Goal: Task Accomplishment & Management: Manage account settings

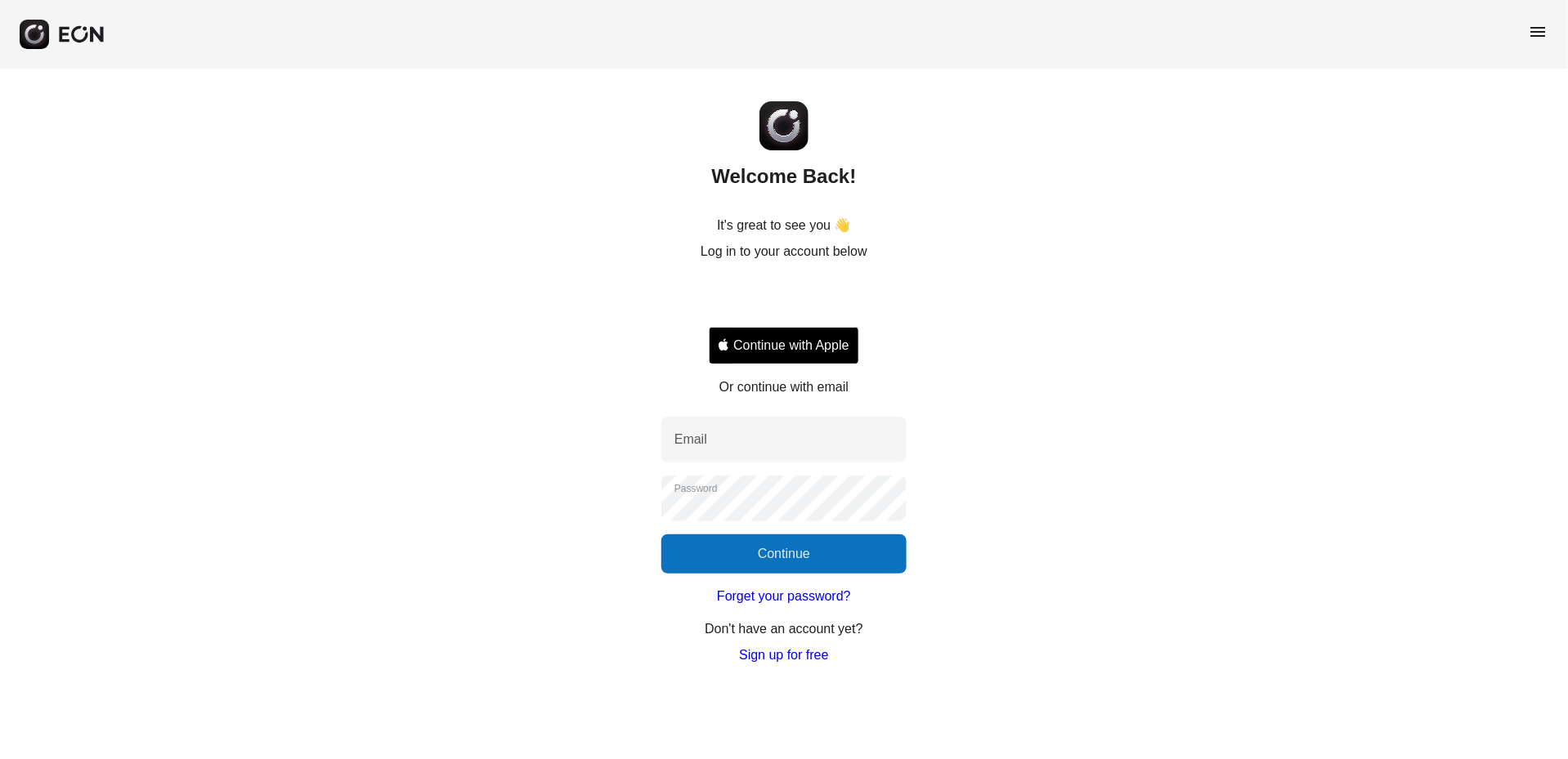
click at [501, 252] on div "Welcome Back! It's great to see you 👋 Log in to your account below Continue wit…" at bounding box center [784, 366] width 1568 height 597
click at [418, 230] on div "Welcome Back! It's great to see you 👋 Log in to your account below Continue wit…" at bounding box center [784, 366] width 1568 height 597
click at [779, 441] on input "Email" at bounding box center [784, 440] width 246 height 46
type input "**********"
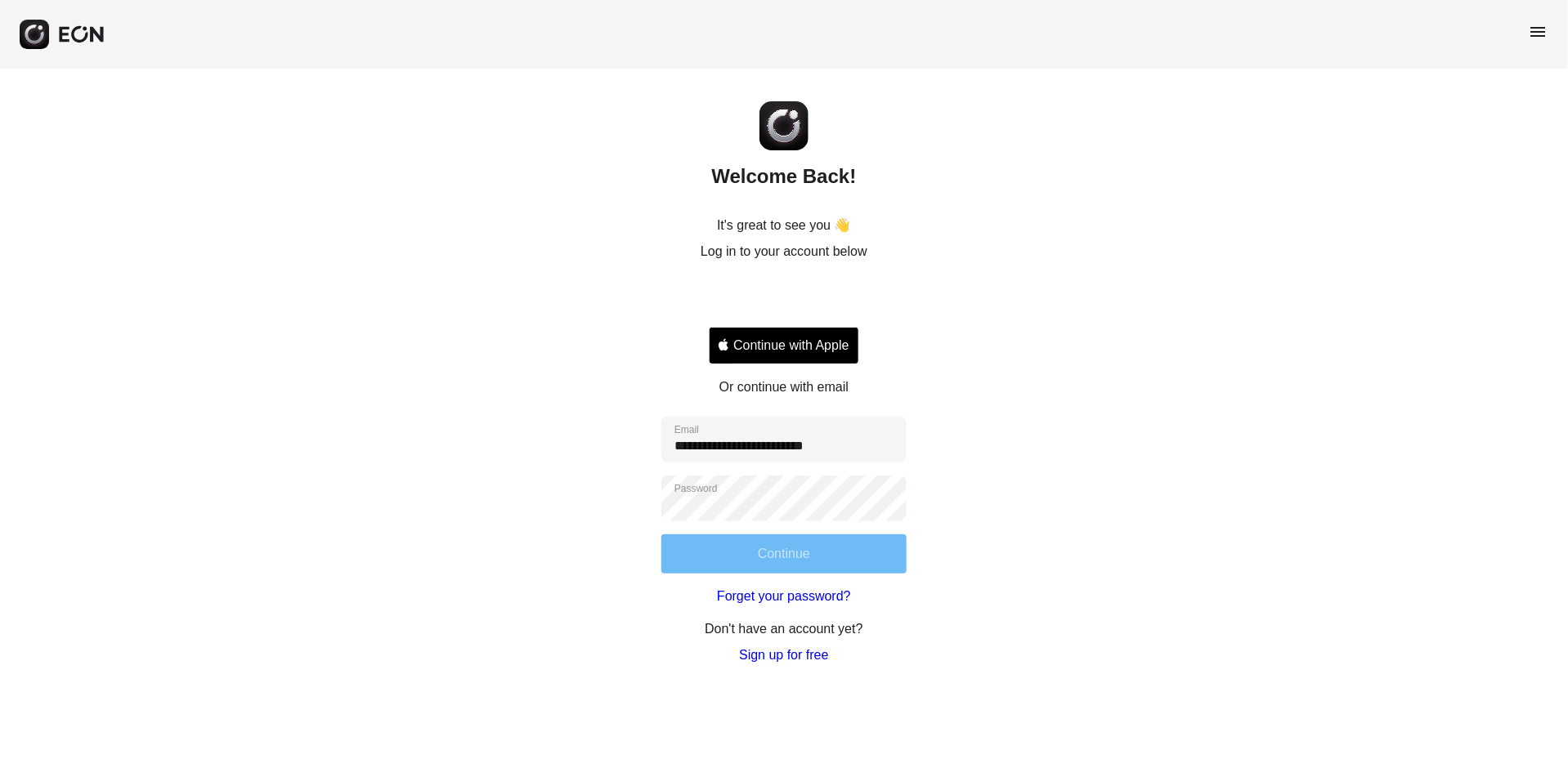
click at [844, 550] on button "Continue" at bounding box center [784, 554] width 246 height 39
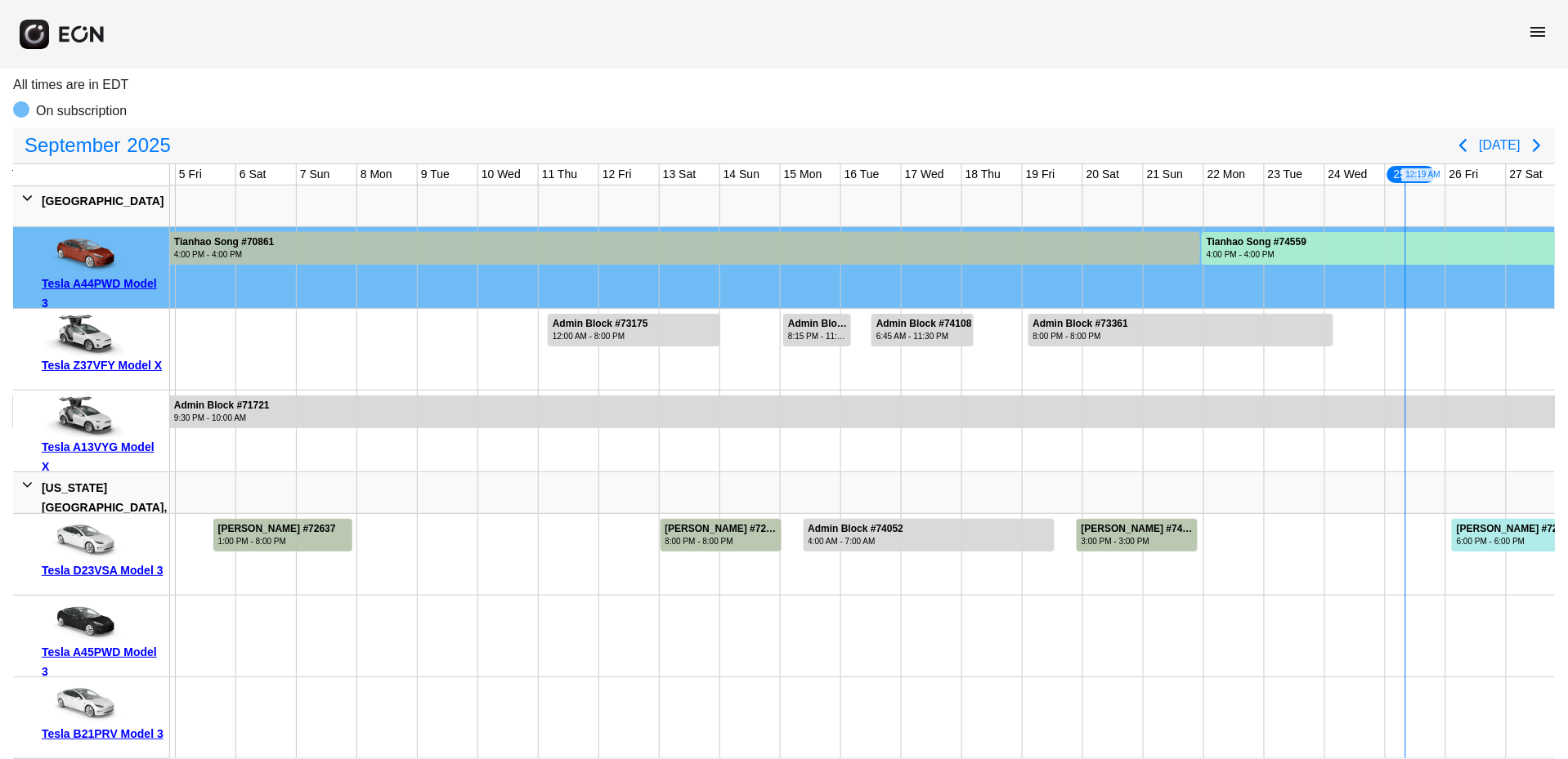
scroll to position [0, 244]
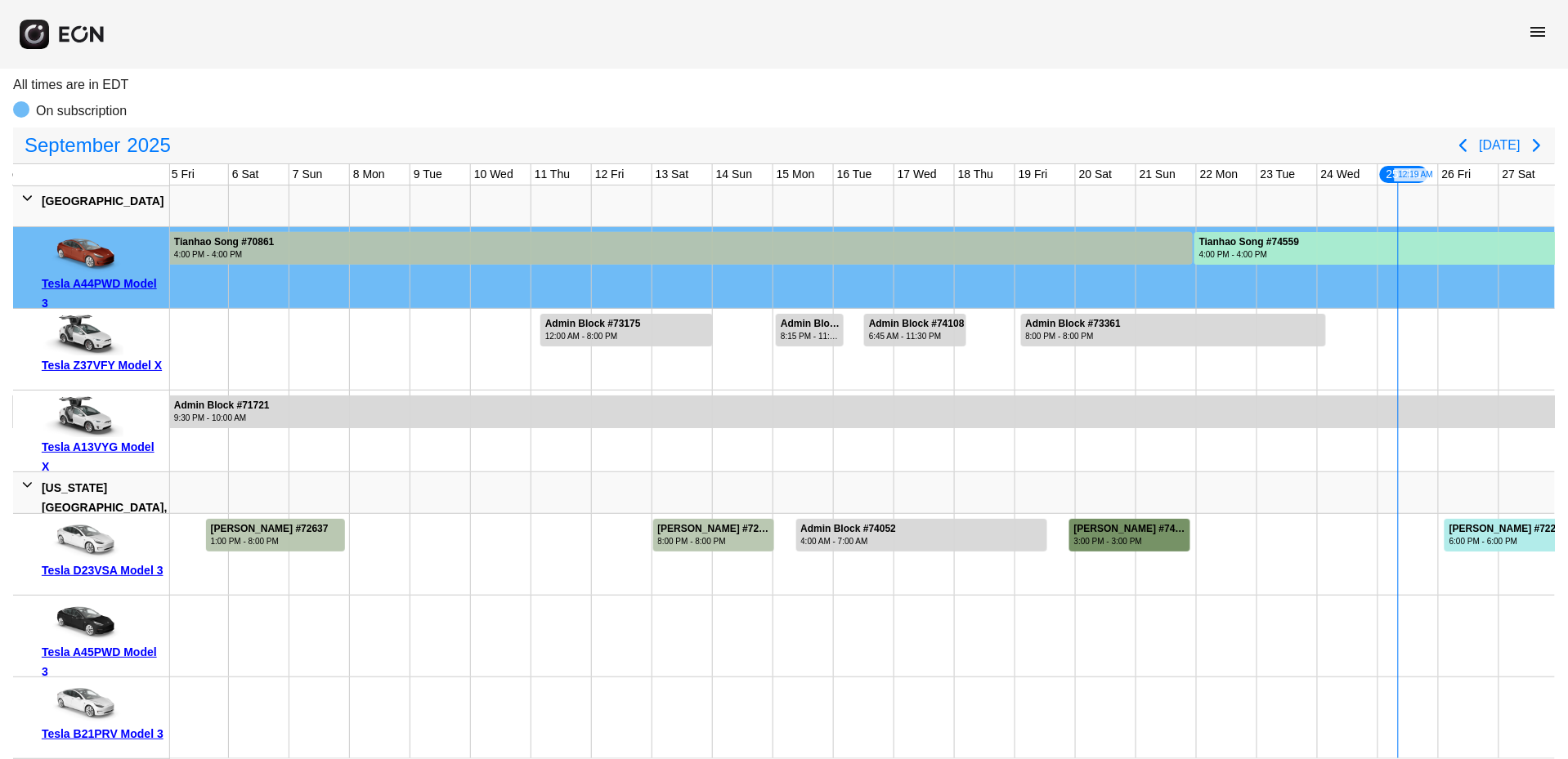
click at [1159, 543] on div "3:00 PM - 3:00 PM" at bounding box center [1131, 542] width 115 height 12
click at [677, 519] on div "Isaac Struhl #72220 8:00 PM - 8:00 PM" at bounding box center [716, 535] width 123 height 32
click at [691, 530] on div "Isaac Struhl #72220" at bounding box center [716, 529] width 115 height 12
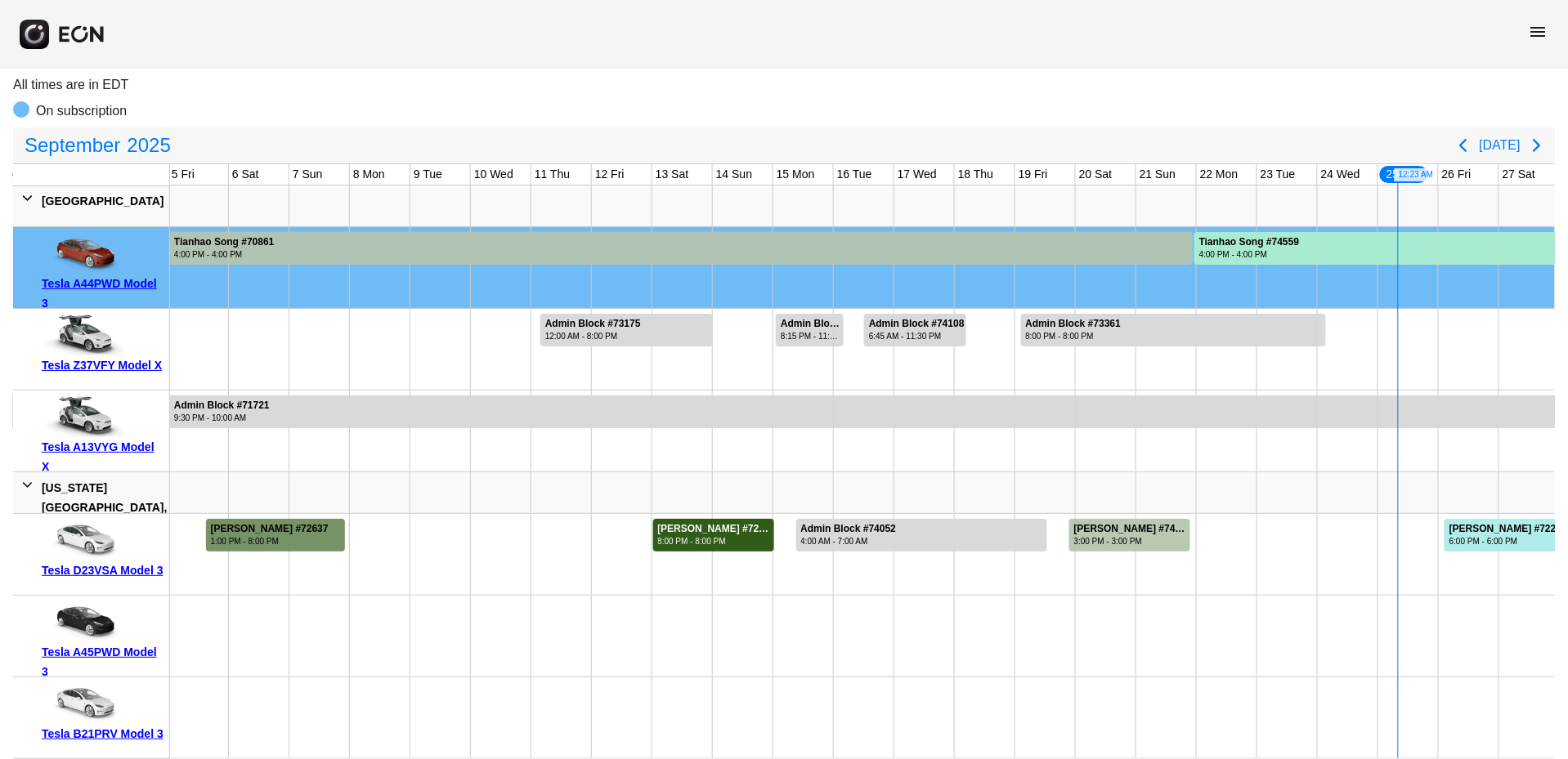
click at [284, 534] on div "Devika Thakkar #72637" at bounding box center [270, 529] width 118 height 12
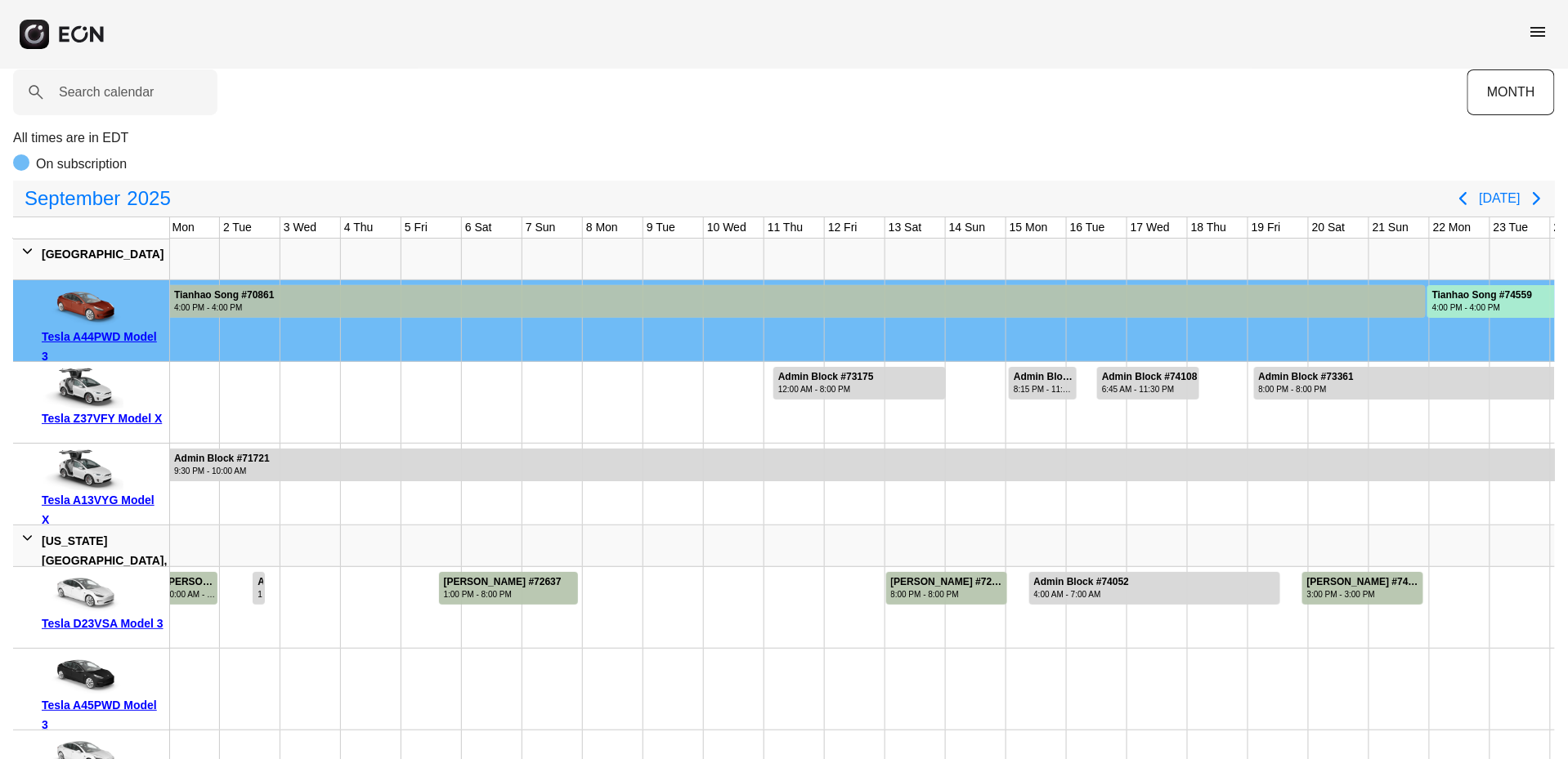
scroll to position [0, 0]
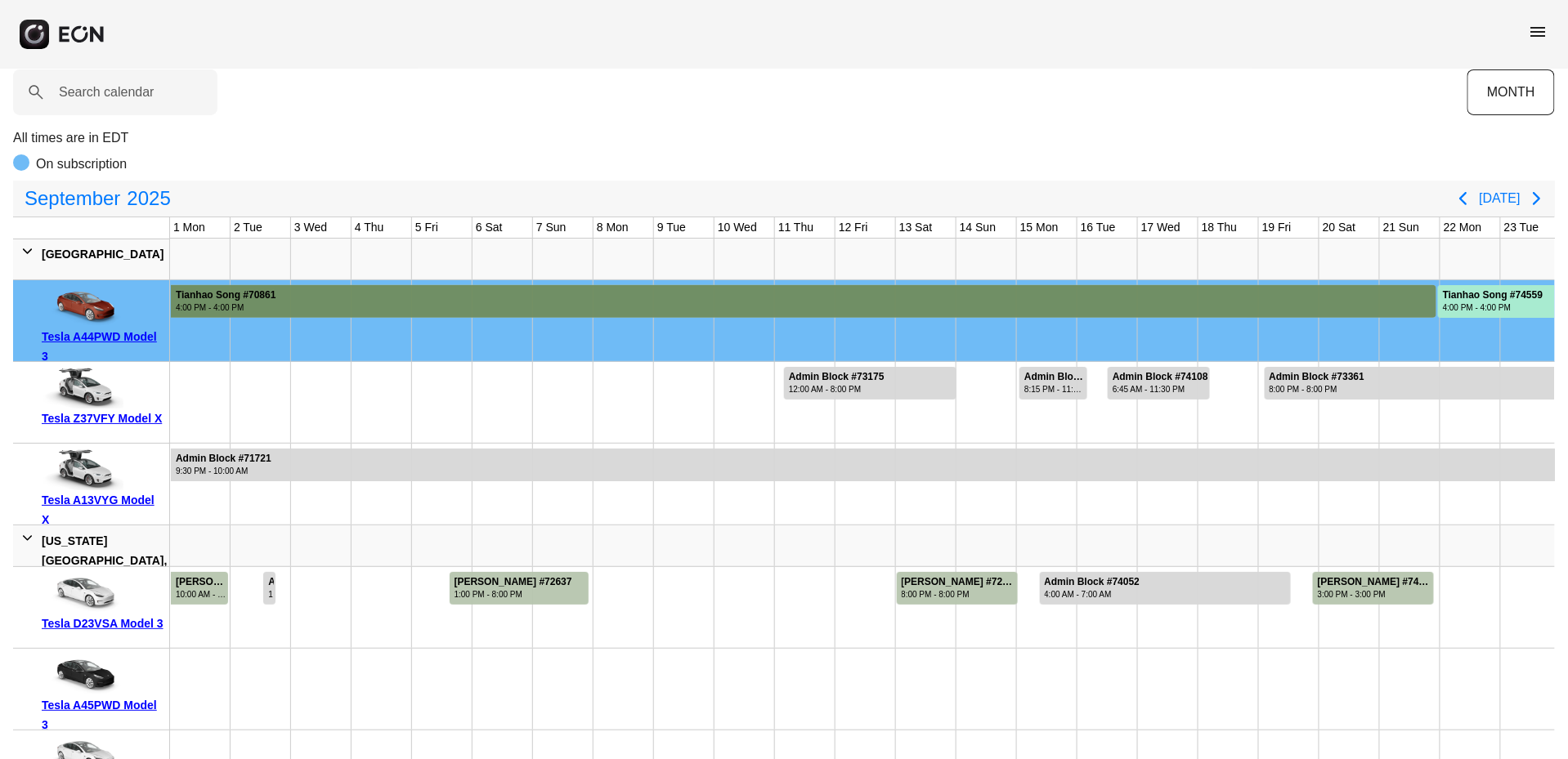
click at [880, 312] on div at bounding box center [803, 301] width 1265 height 32
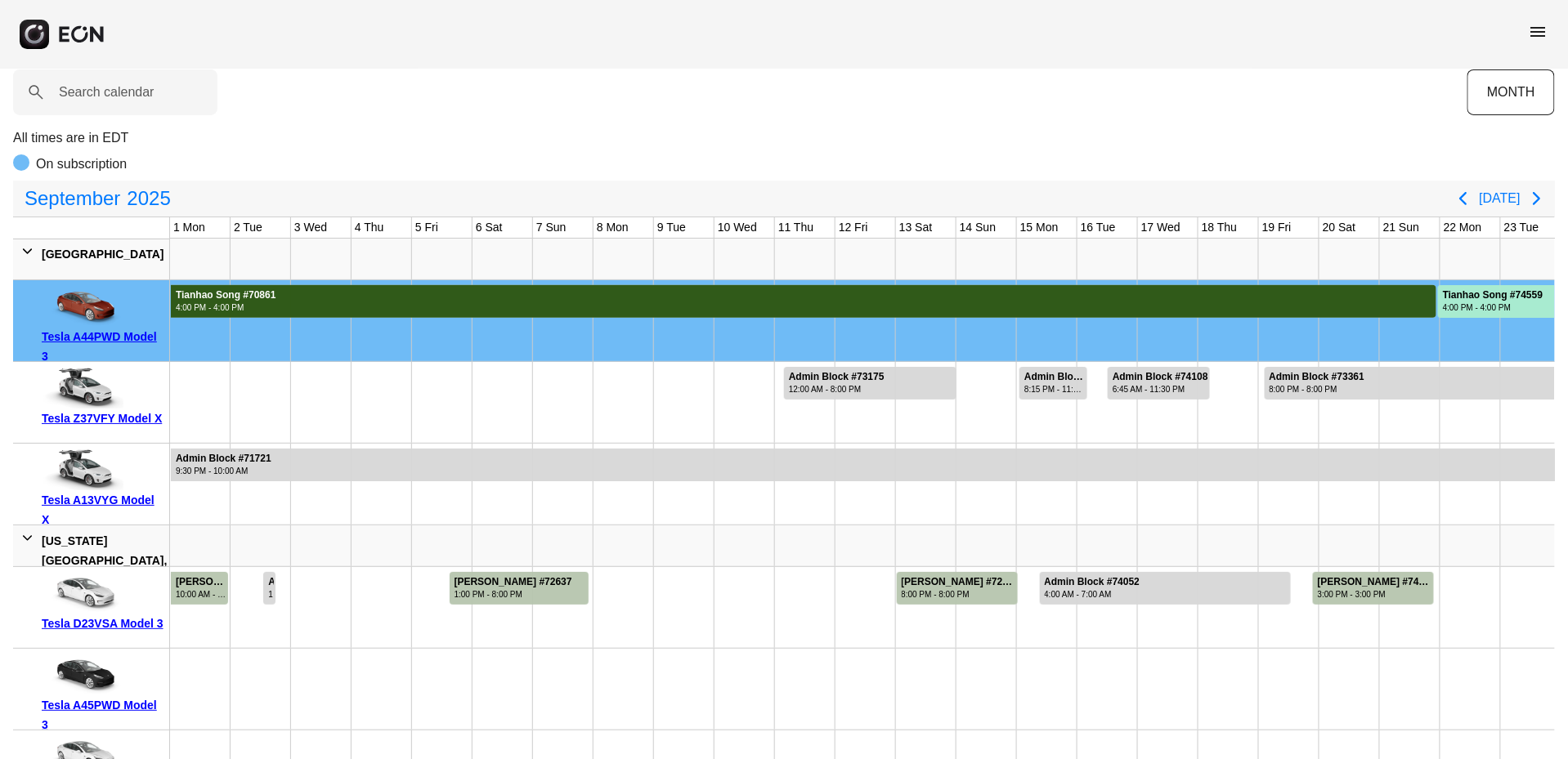
click at [880, 312] on div at bounding box center [803, 301] width 1265 height 32
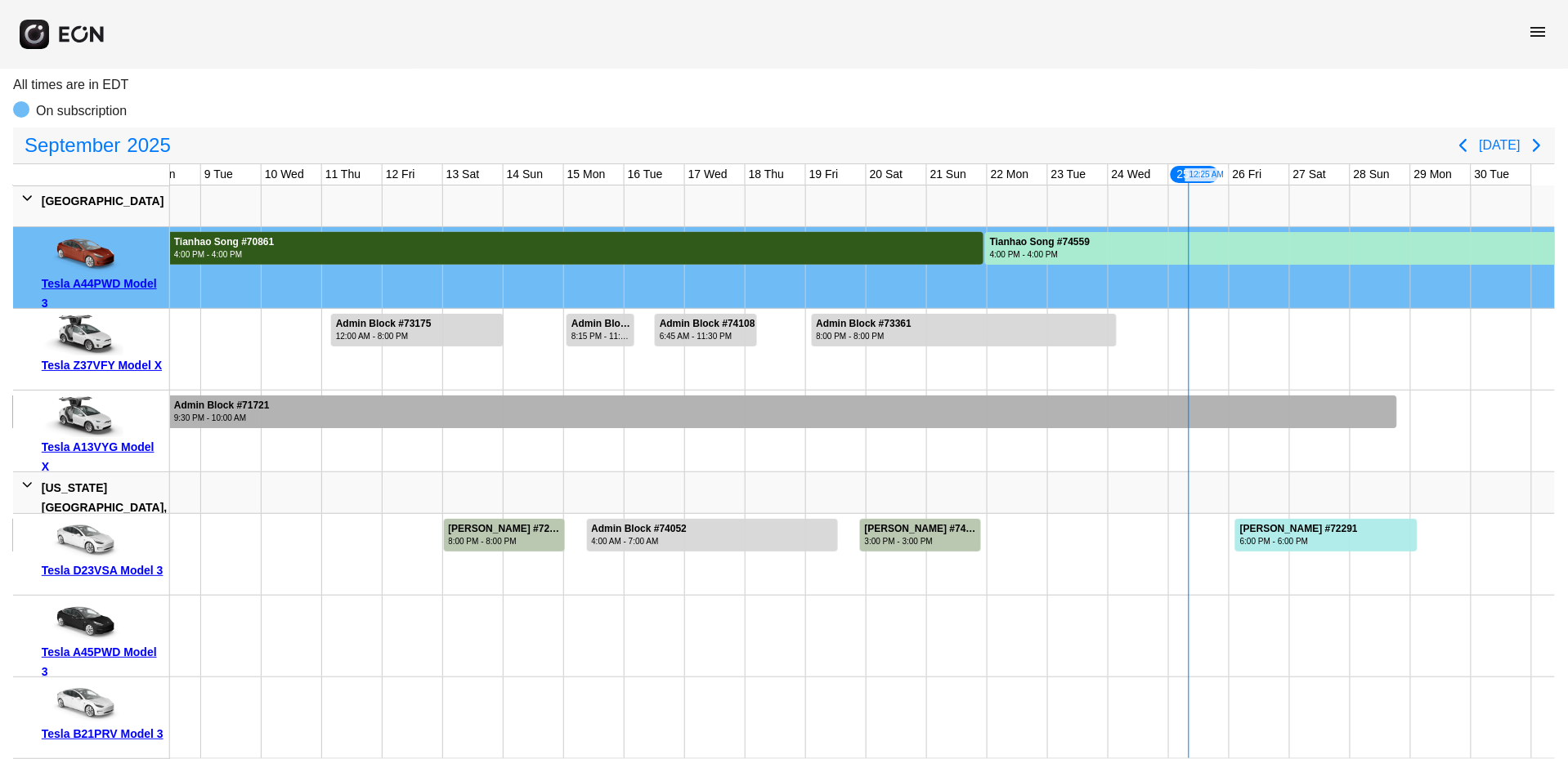
scroll to position [131, 0]
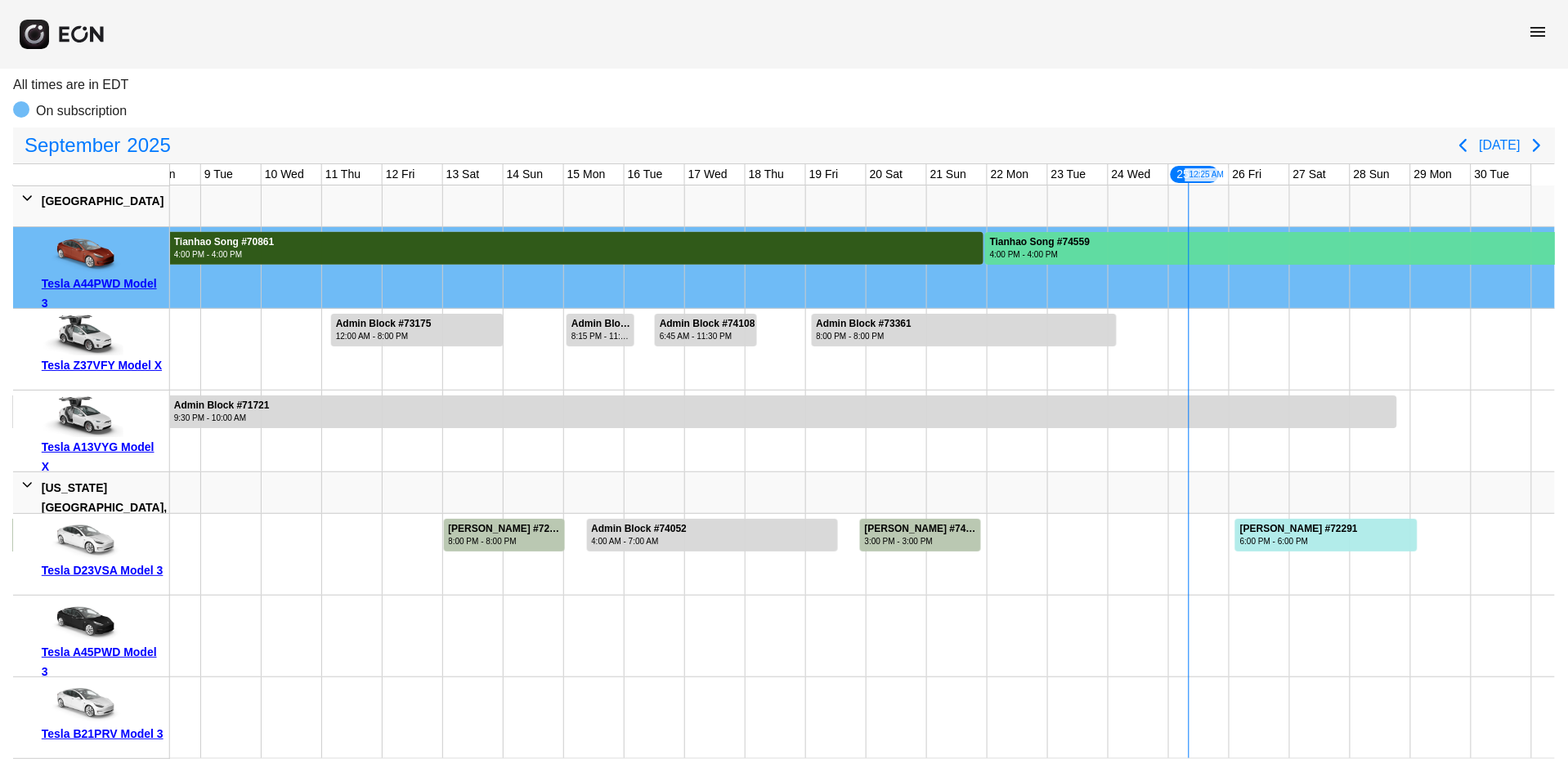
click at [1091, 236] on div "Tianhao Song #74559" at bounding box center [1040, 242] width 101 height 12
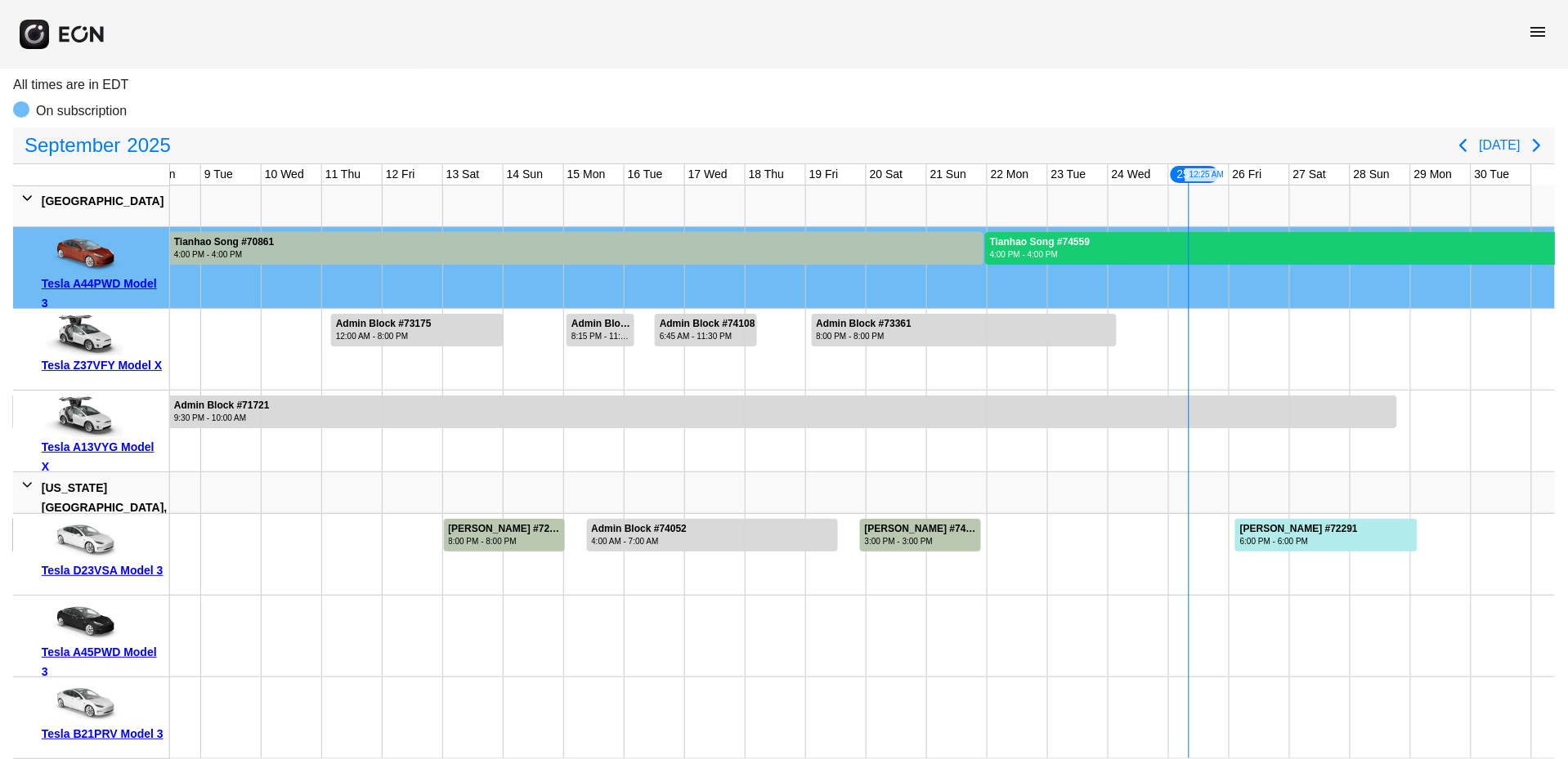
click at [1091, 236] on div "Tianhao Song #74559" at bounding box center [1040, 242] width 101 height 12
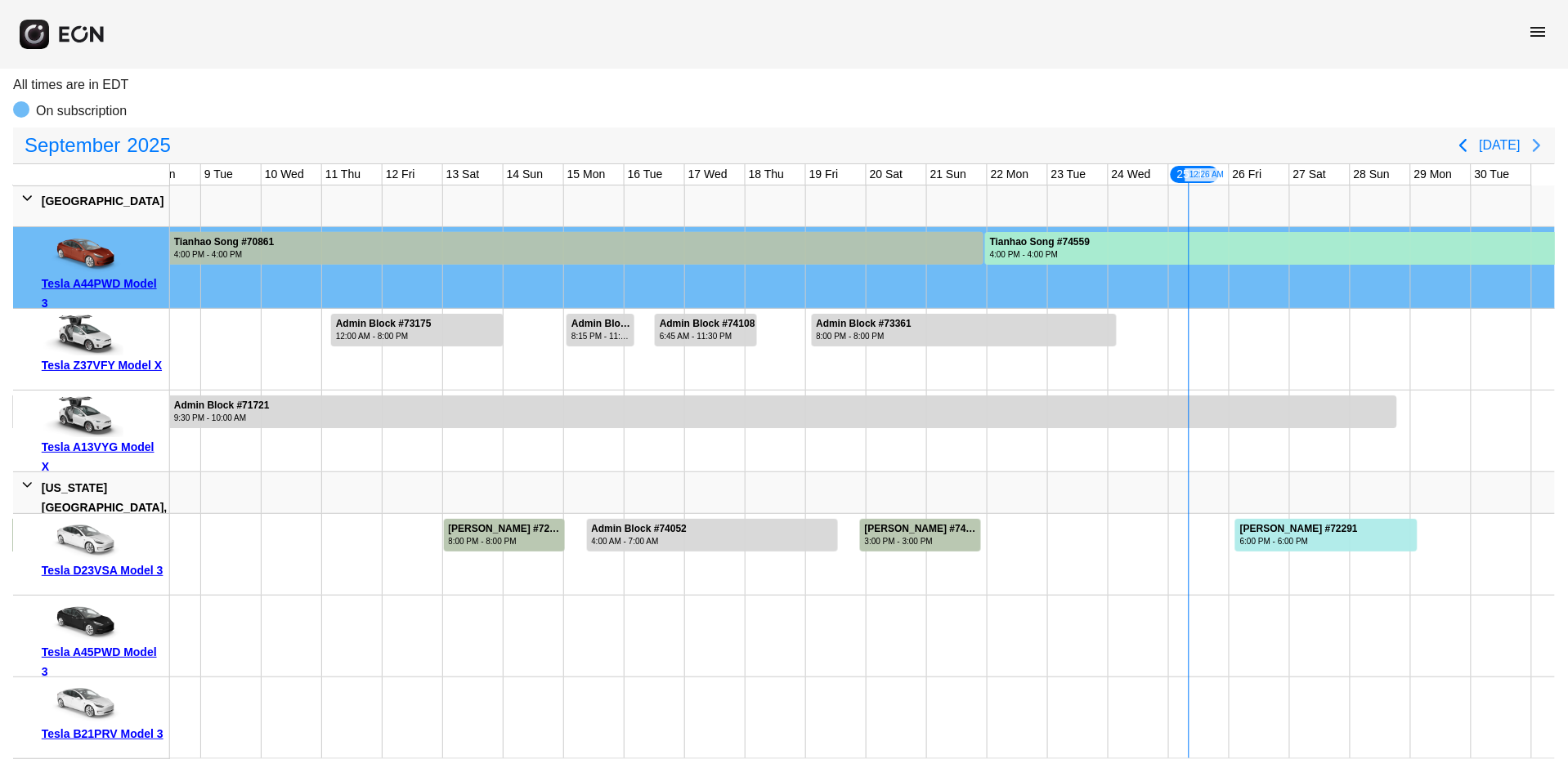
click at [1539, 145] on icon "Next page" at bounding box center [1537, 145] width 19 height 19
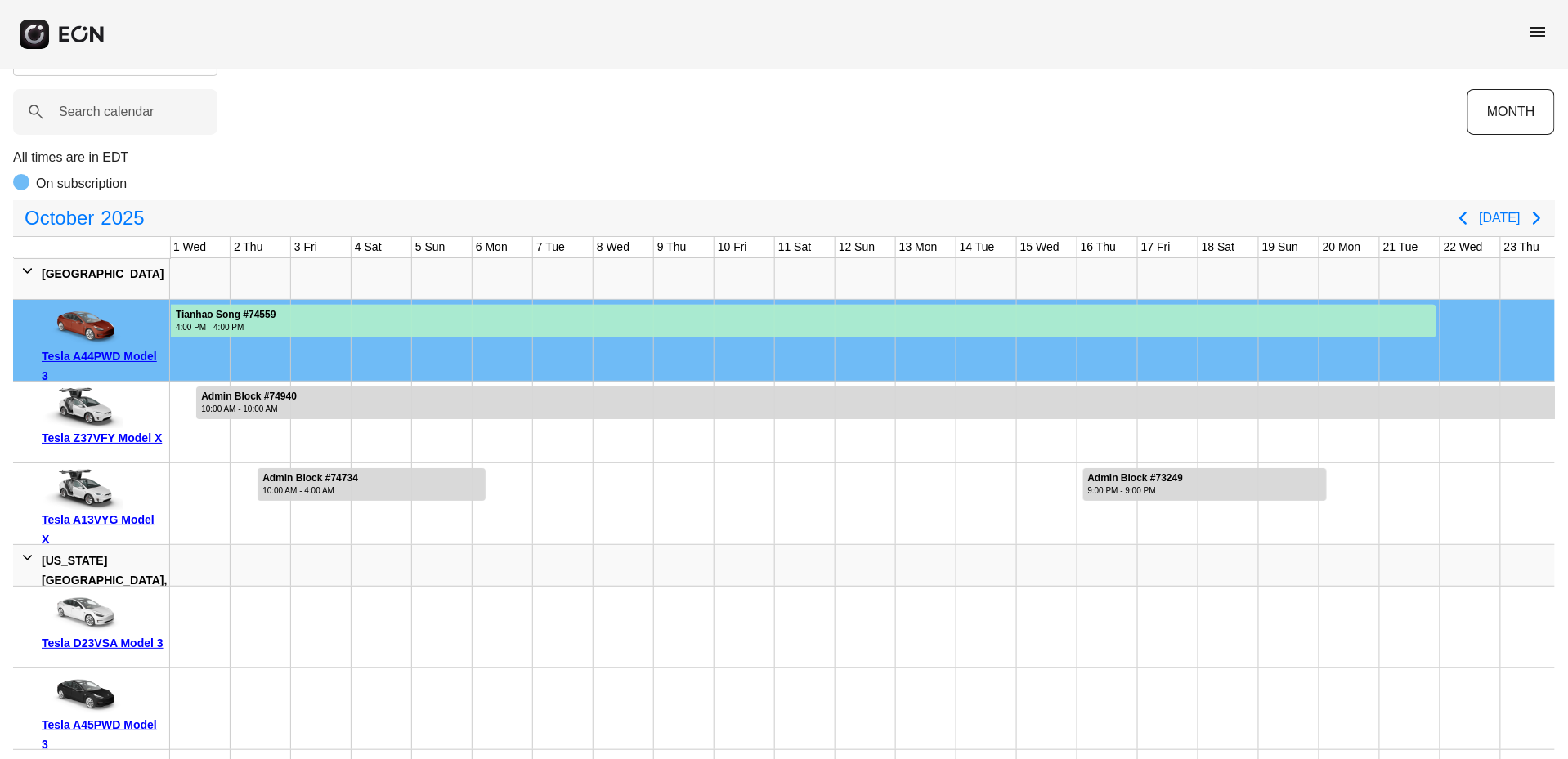
scroll to position [0, 0]
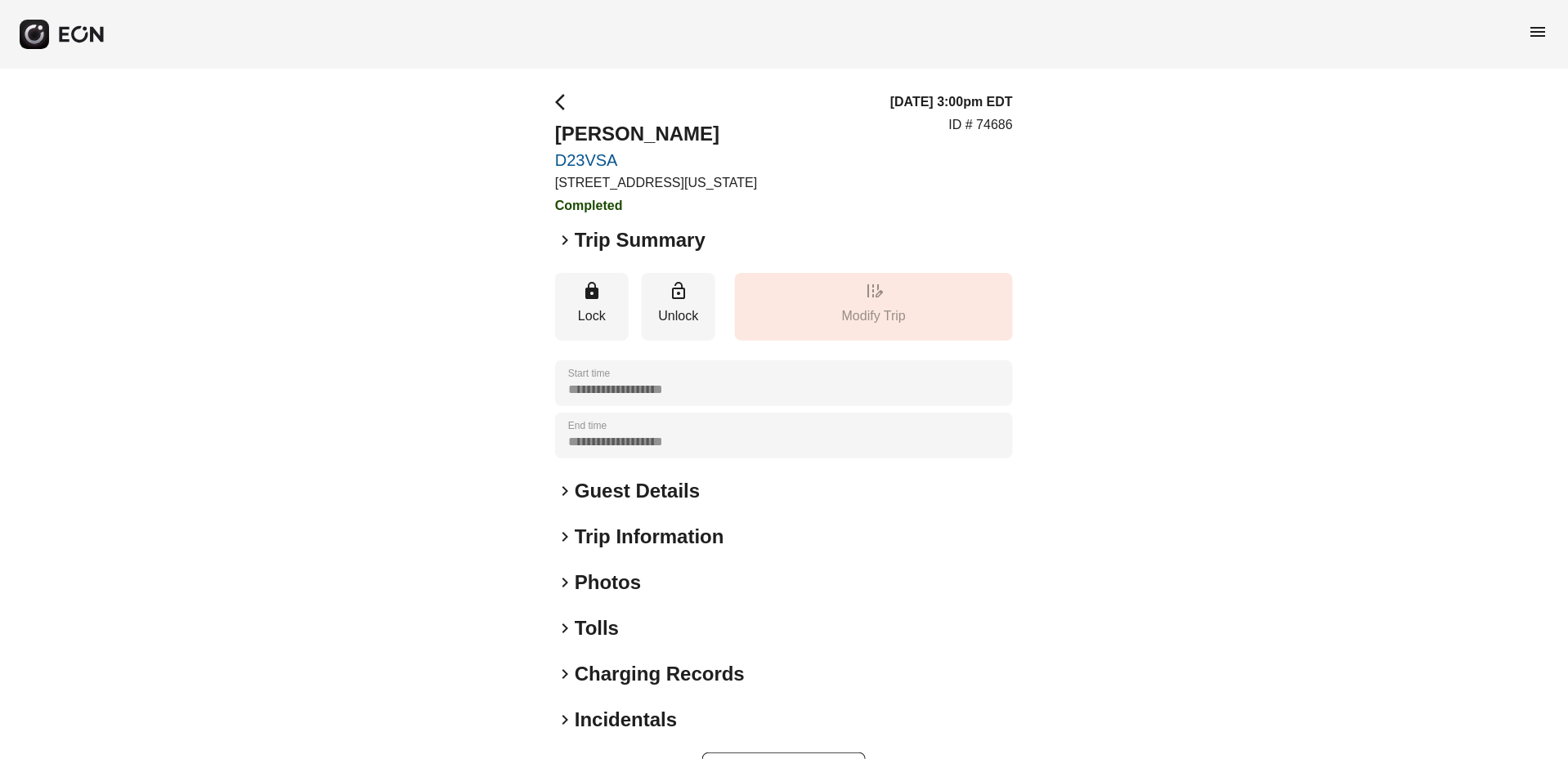
click at [567, 624] on span "keyboard_arrow_right" at bounding box center [565, 628] width 19 height 19
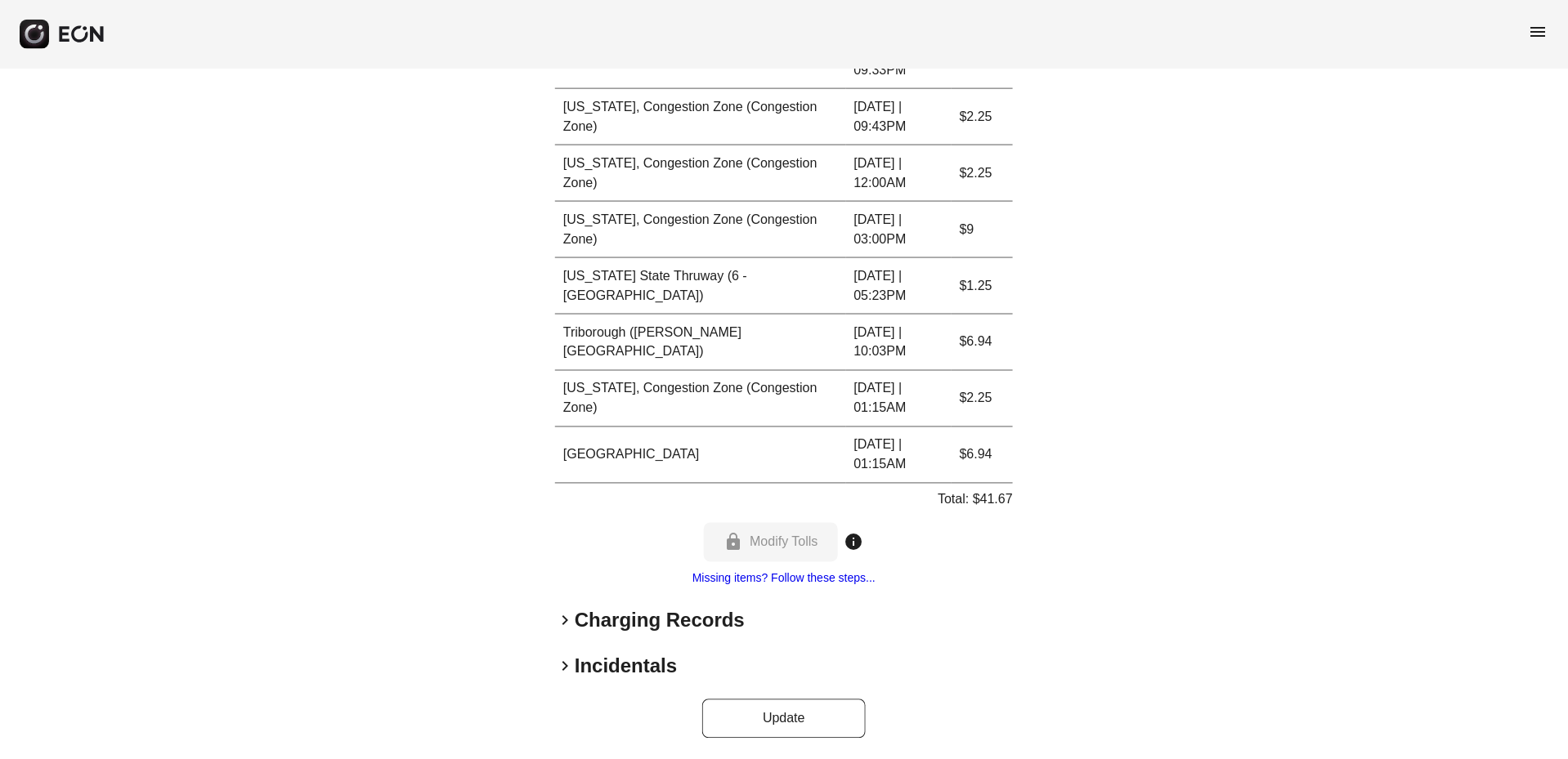
scroll to position [831, 0]
click at [560, 630] on span "keyboard_arrow_right" at bounding box center [565, 624] width 19 height 19
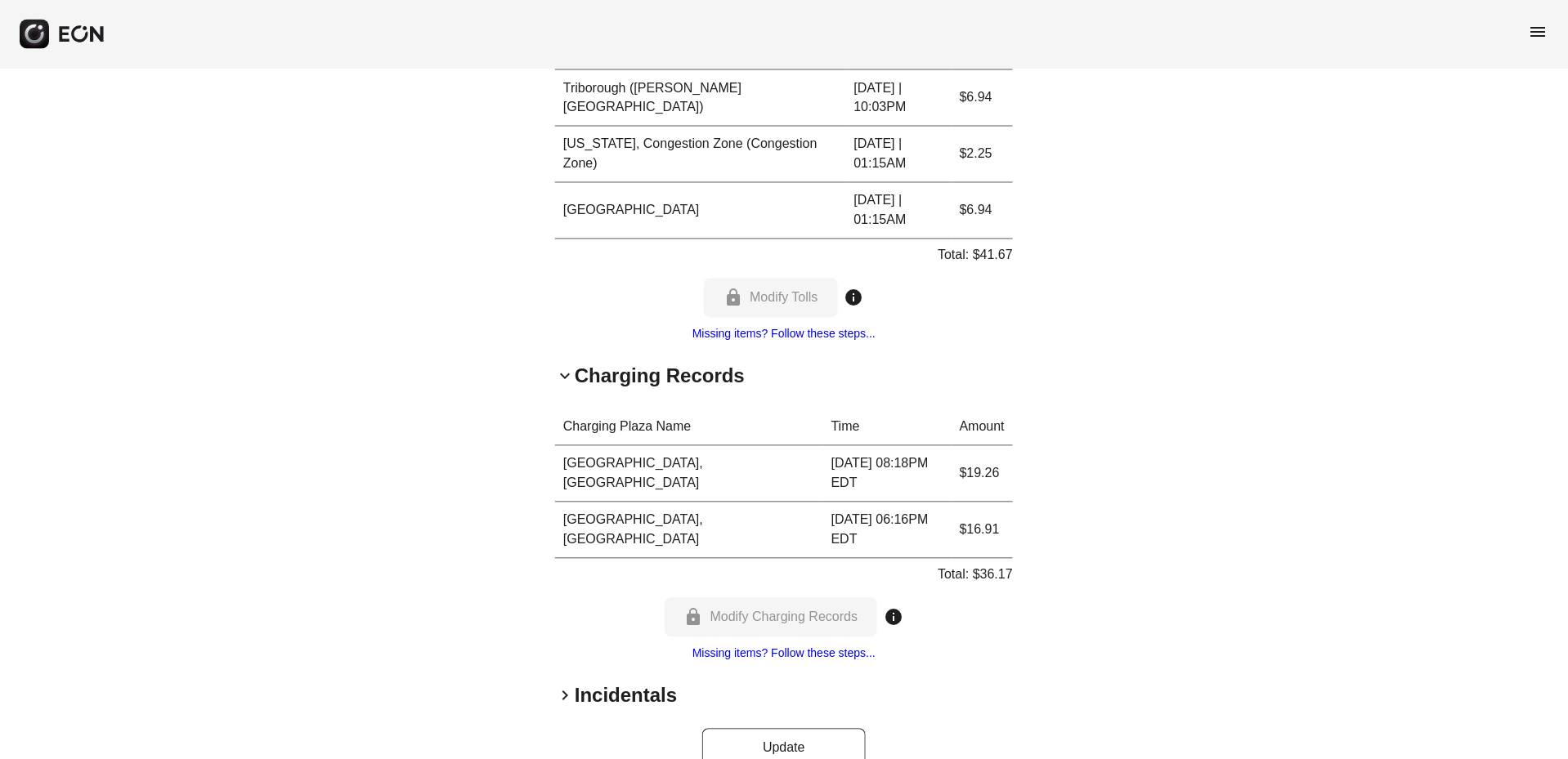
scroll to position [1075, 0]
click at [561, 380] on span "keyboard_arrow_down" at bounding box center [565, 380] width 19 height 19
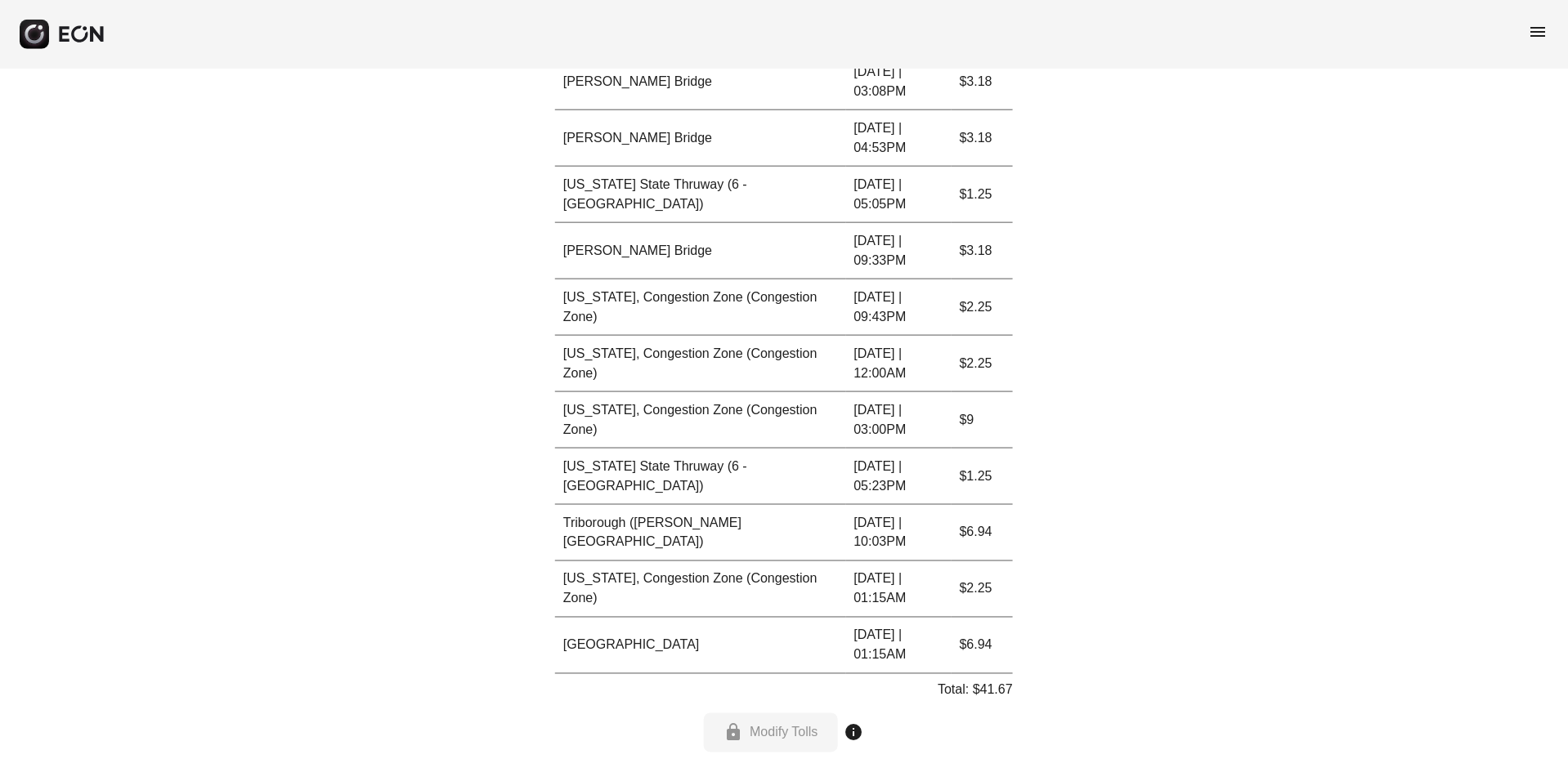
scroll to position [529, 0]
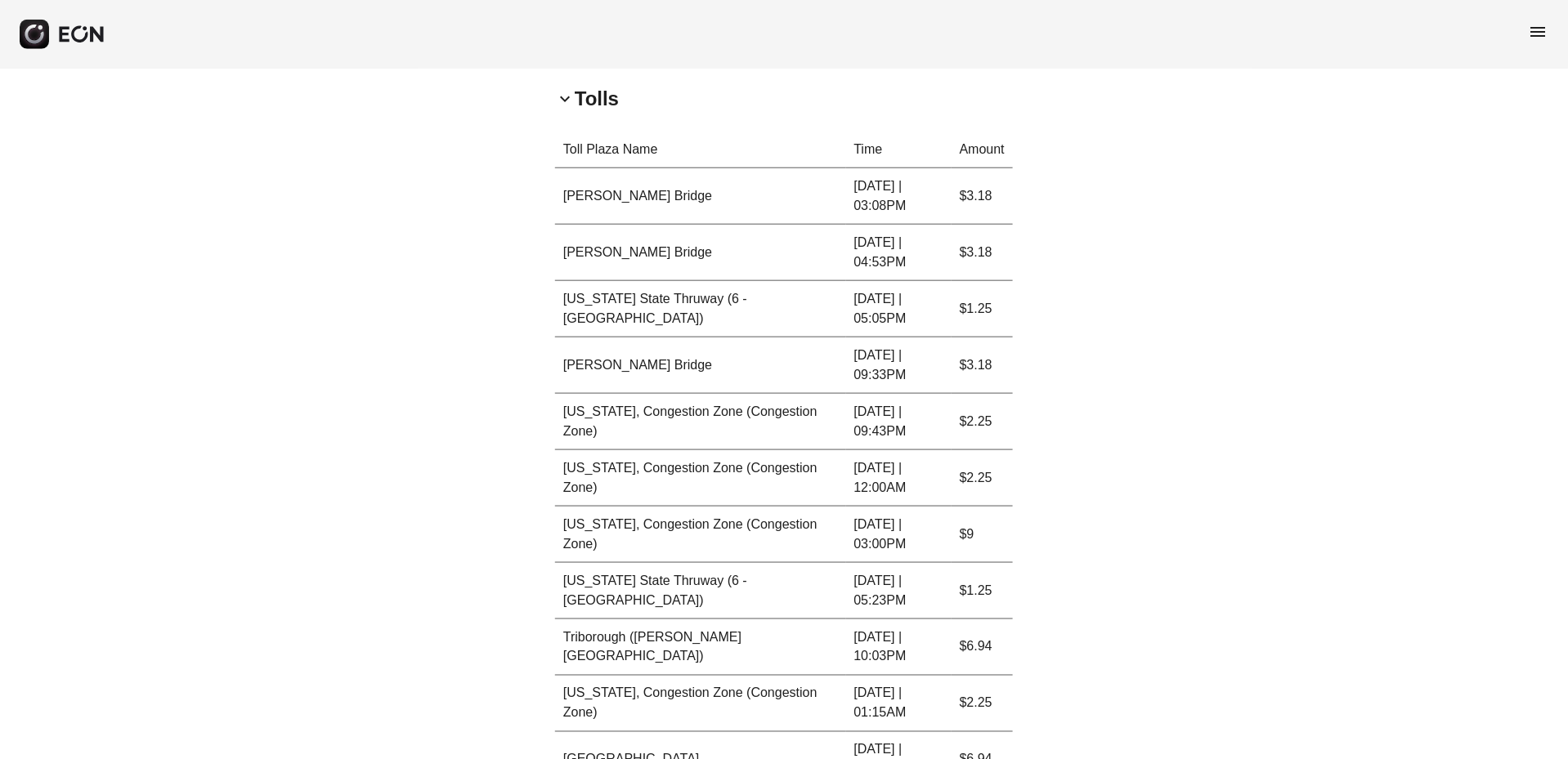
click at [1253, 583] on div "**********" at bounding box center [784, 303] width 1568 height 1529
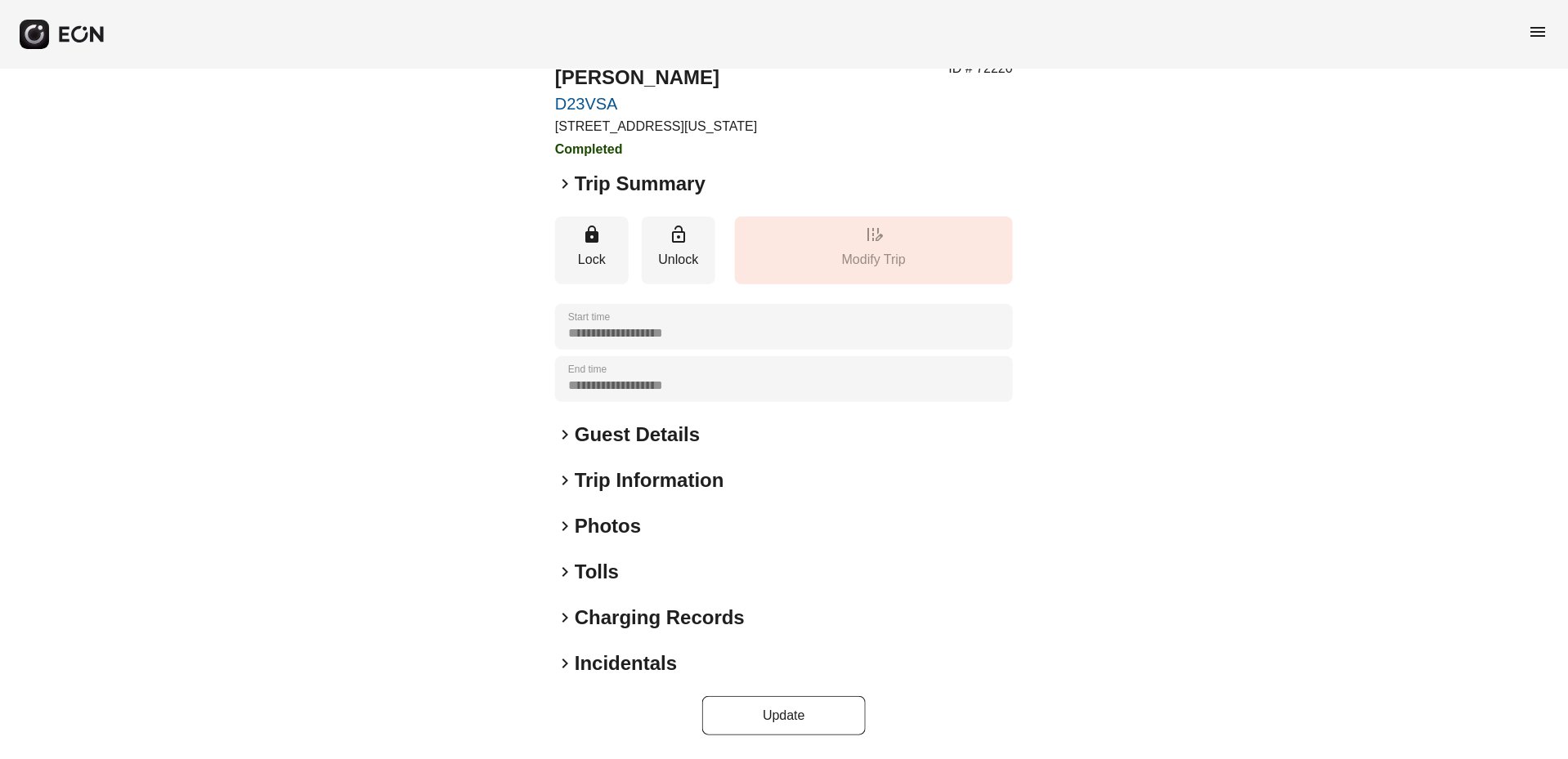
scroll to position [55, 0]
click at [567, 572] on span "keyboard_arrow_right" at bounding box center [565, 572] width 19 height 19
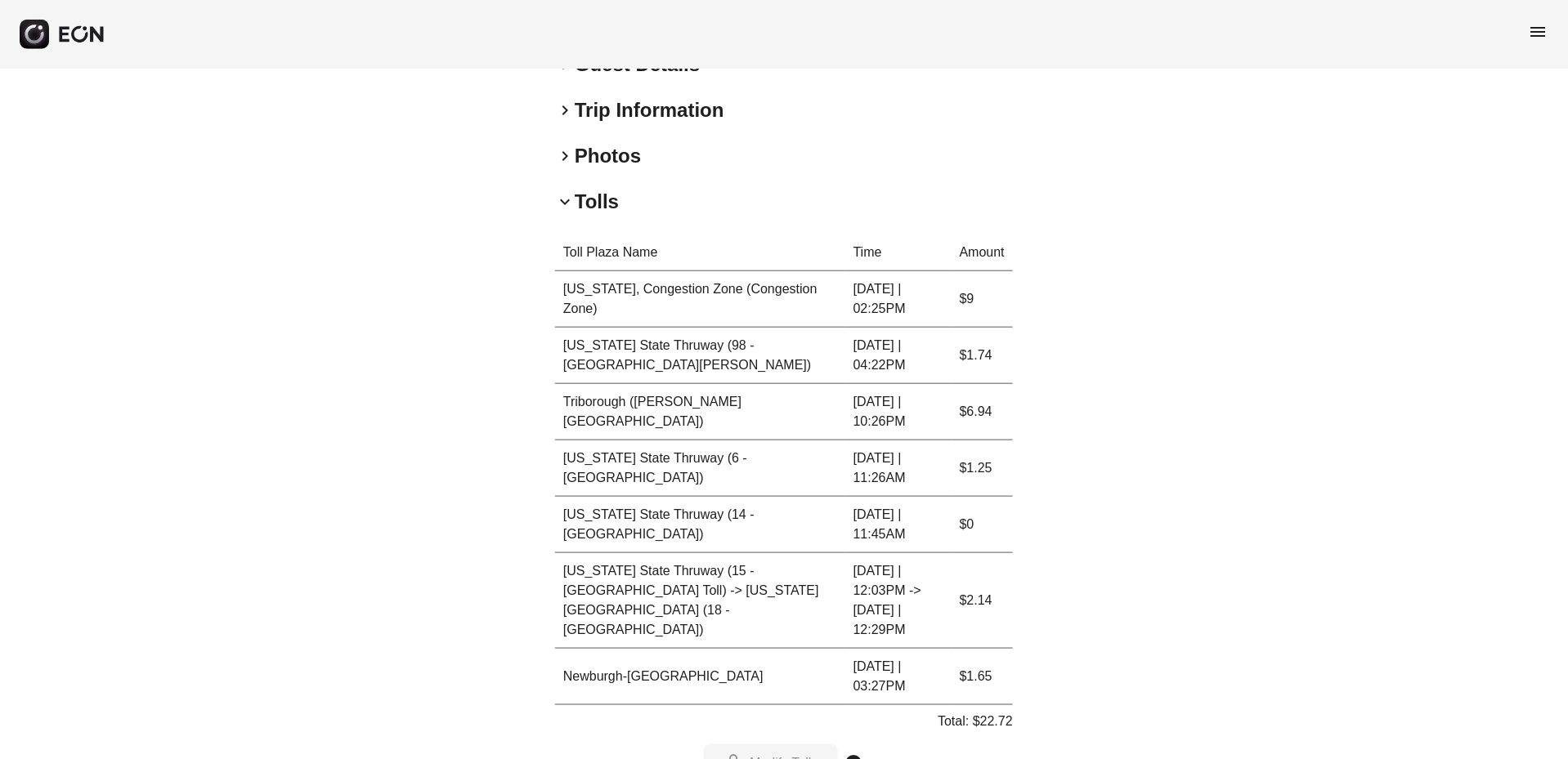
scroll to position [426, 0]
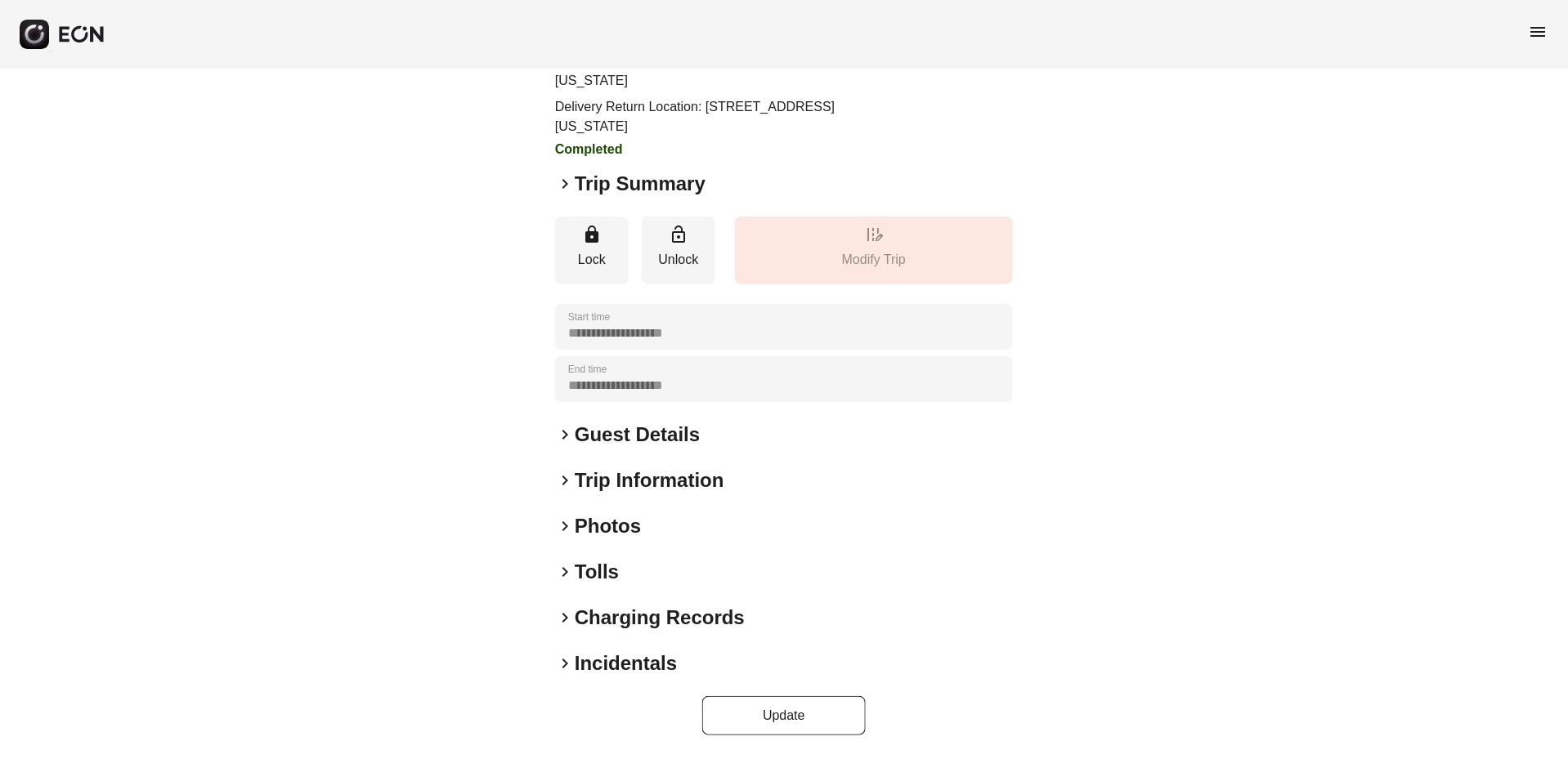
scroll to position [121, 0]
click at [560, 572] on span "keyboard_arrow_right" at bounding box center [565, 572] width 19 height 19
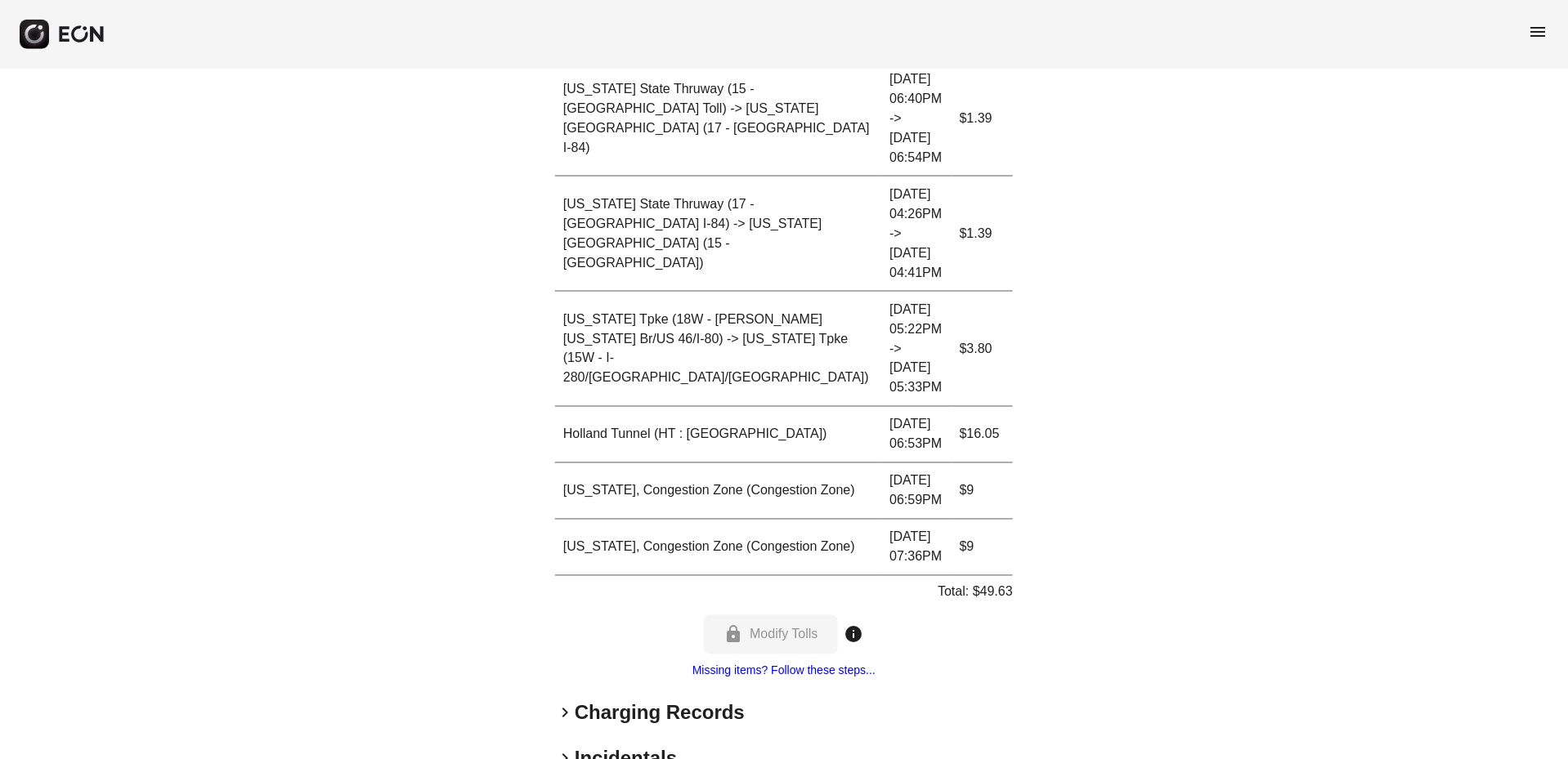
scroll to position [848, 0]
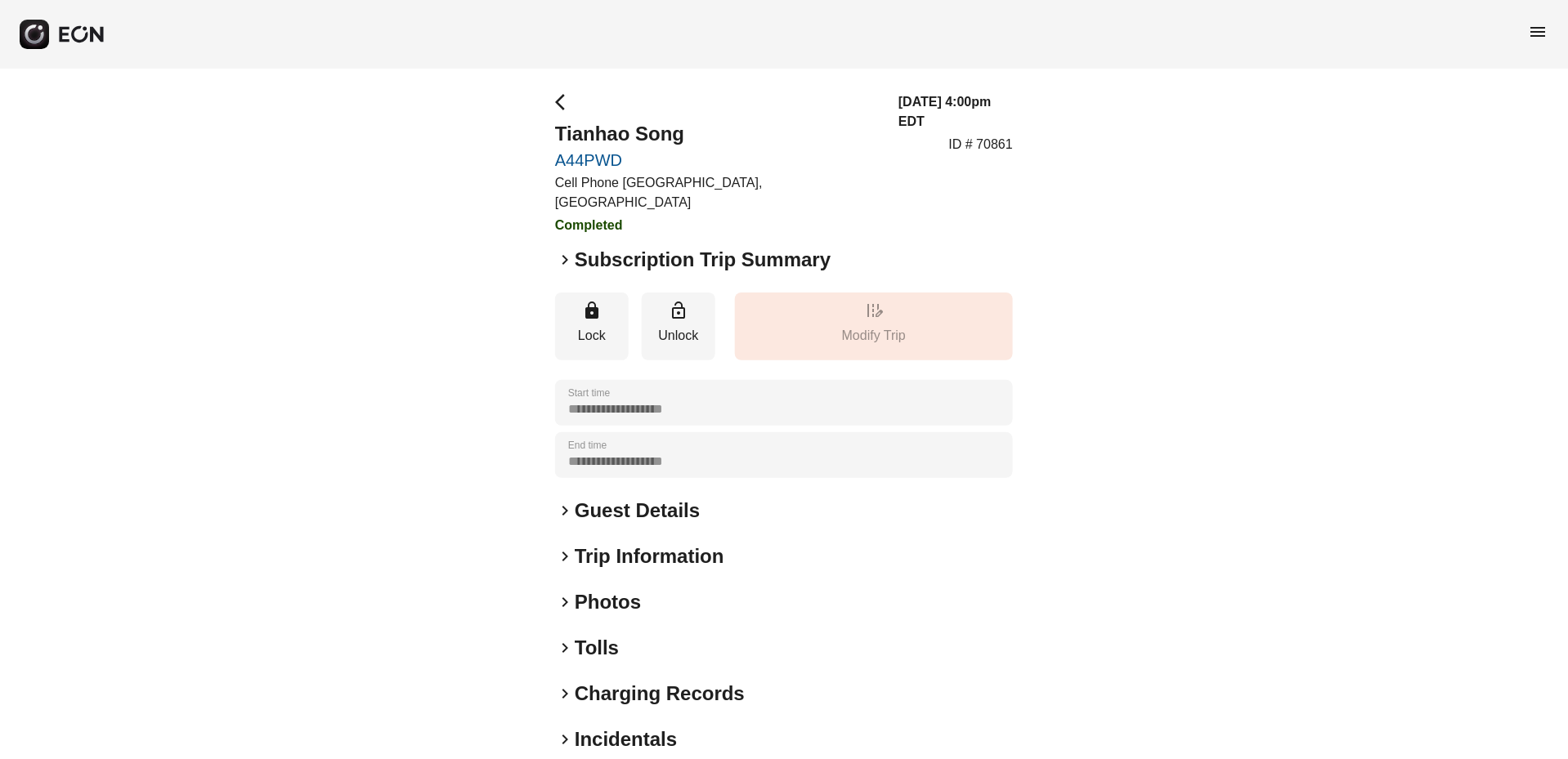
click at [560, 638] on span "keyboard_arrow_right" at bounding box center [565, 648] width 19 height 19
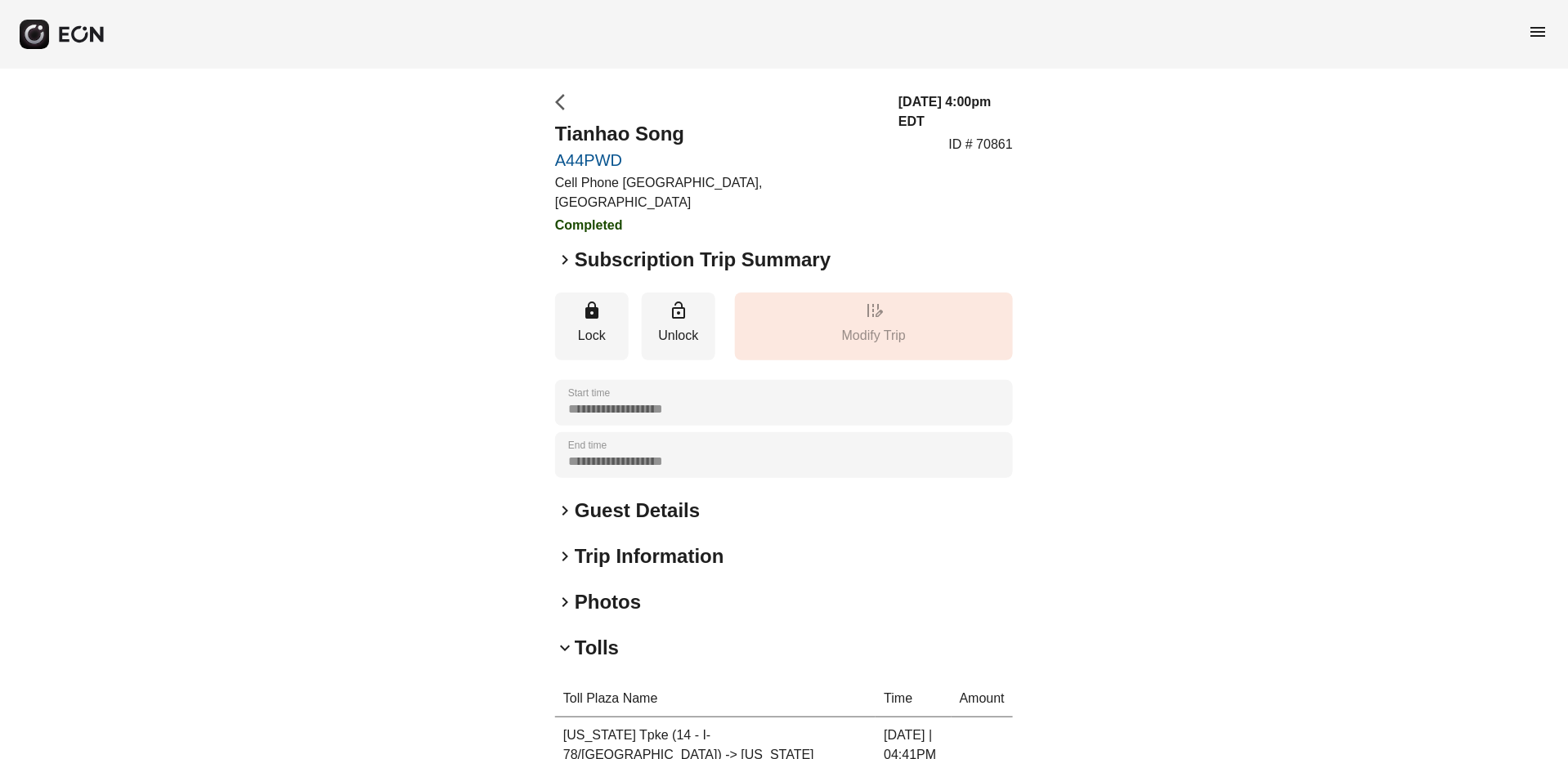
click at [558, 103] on span "arrow_back_ios" at bounding box center [565, 102] width 19 height 19
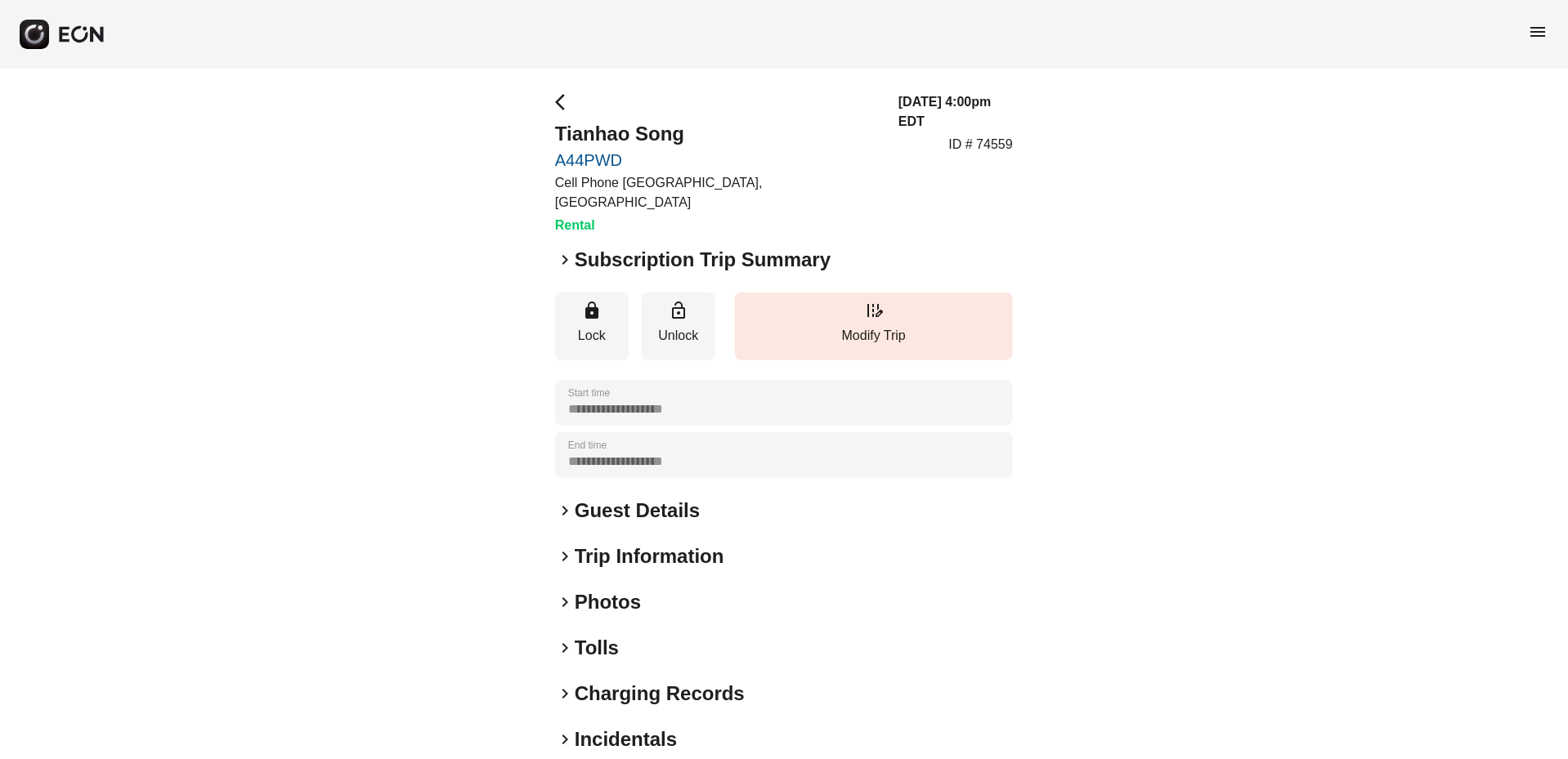
click at [567, 638] on span "keyboard_arrow_right" at bounding box center [565, 648] width 19 height 19
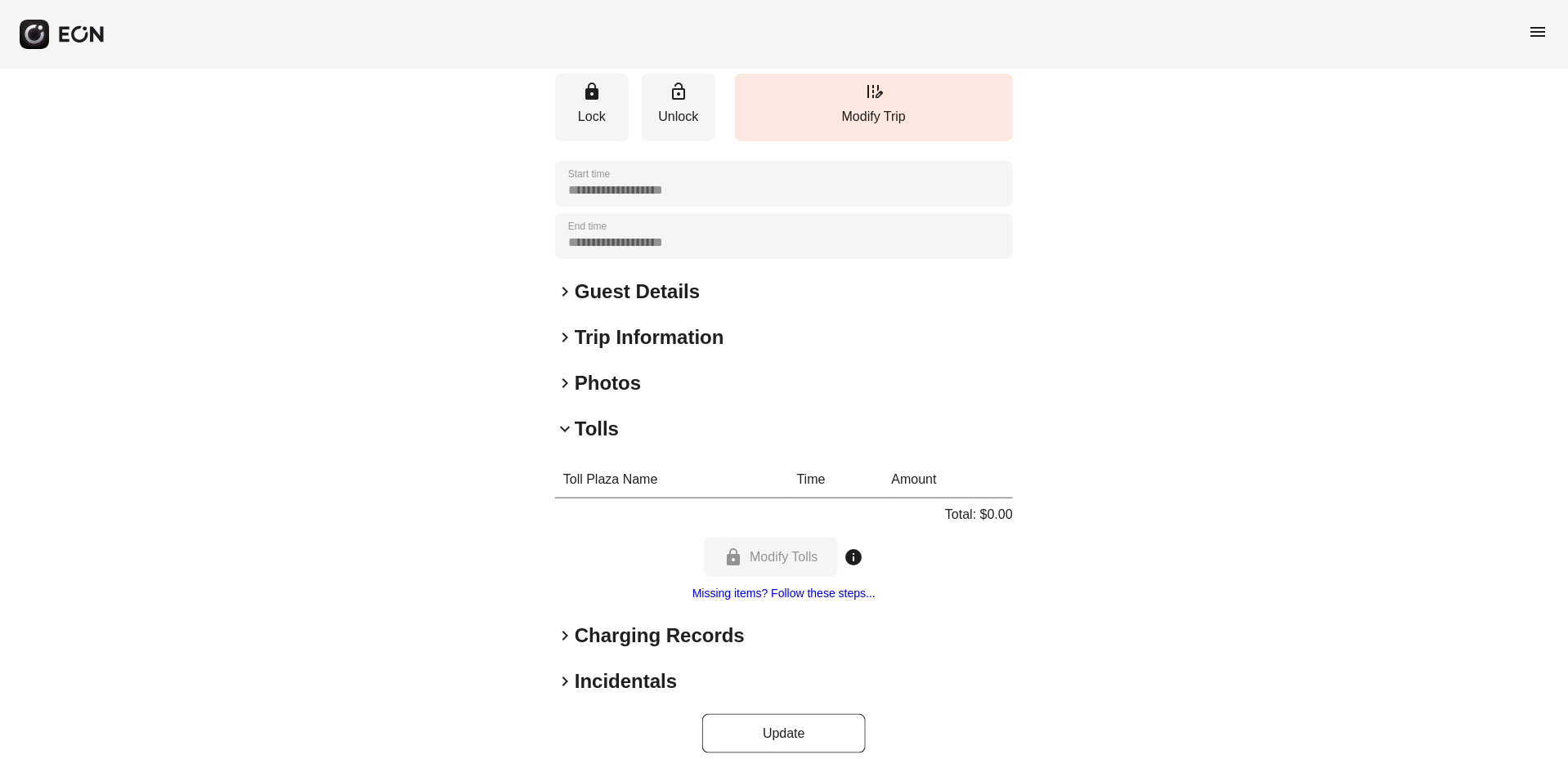
scroll to position [216, 0]
click at [570, 628] on span "keyboard_arrow_right" at bounding box center [565, 638] width 19 height 19
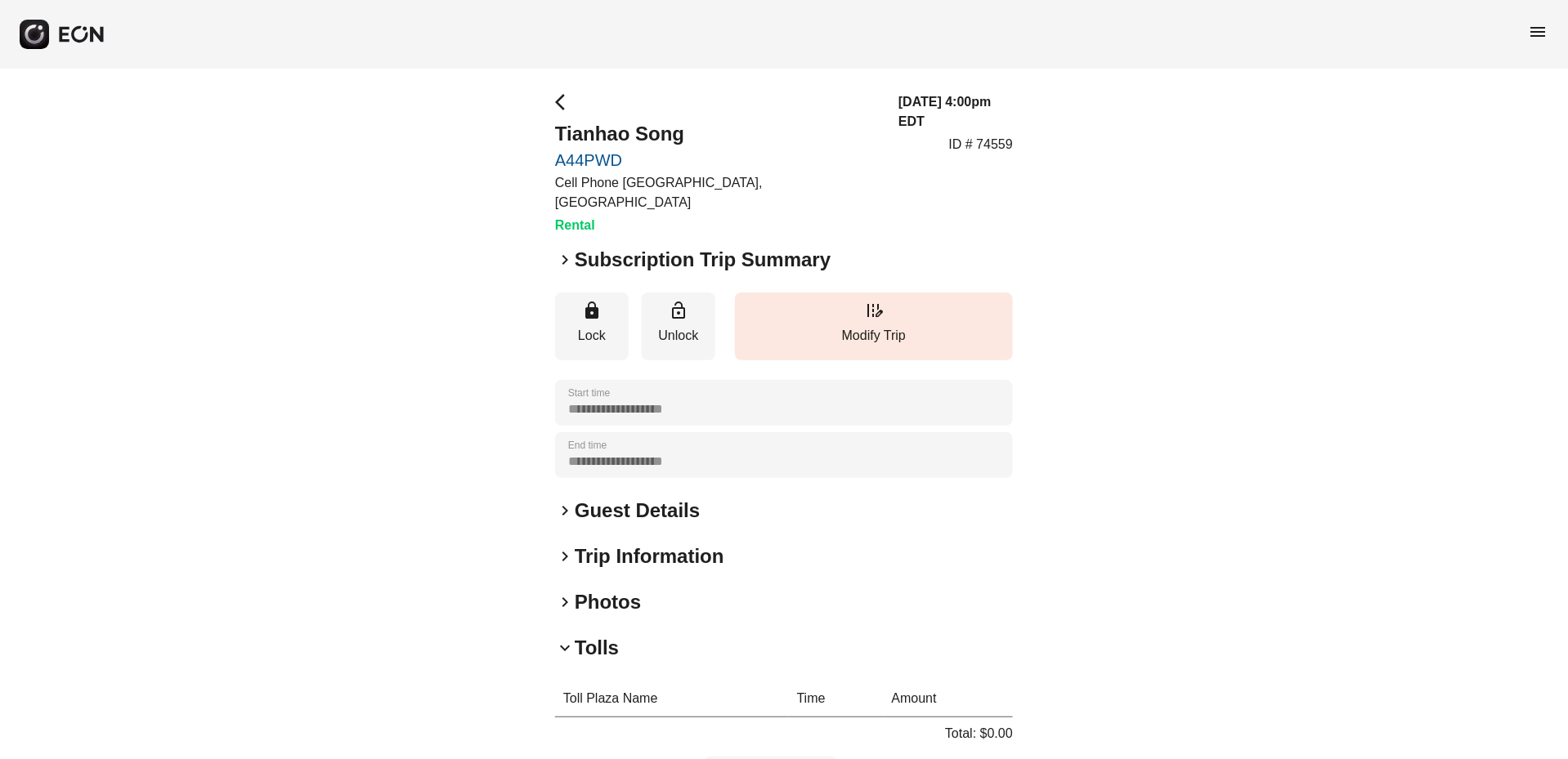
scroll to position [0, 0]
click at [561, 250] on span "keyboard_arrow_right" at bounding box center [565, 259] width 19 height 19
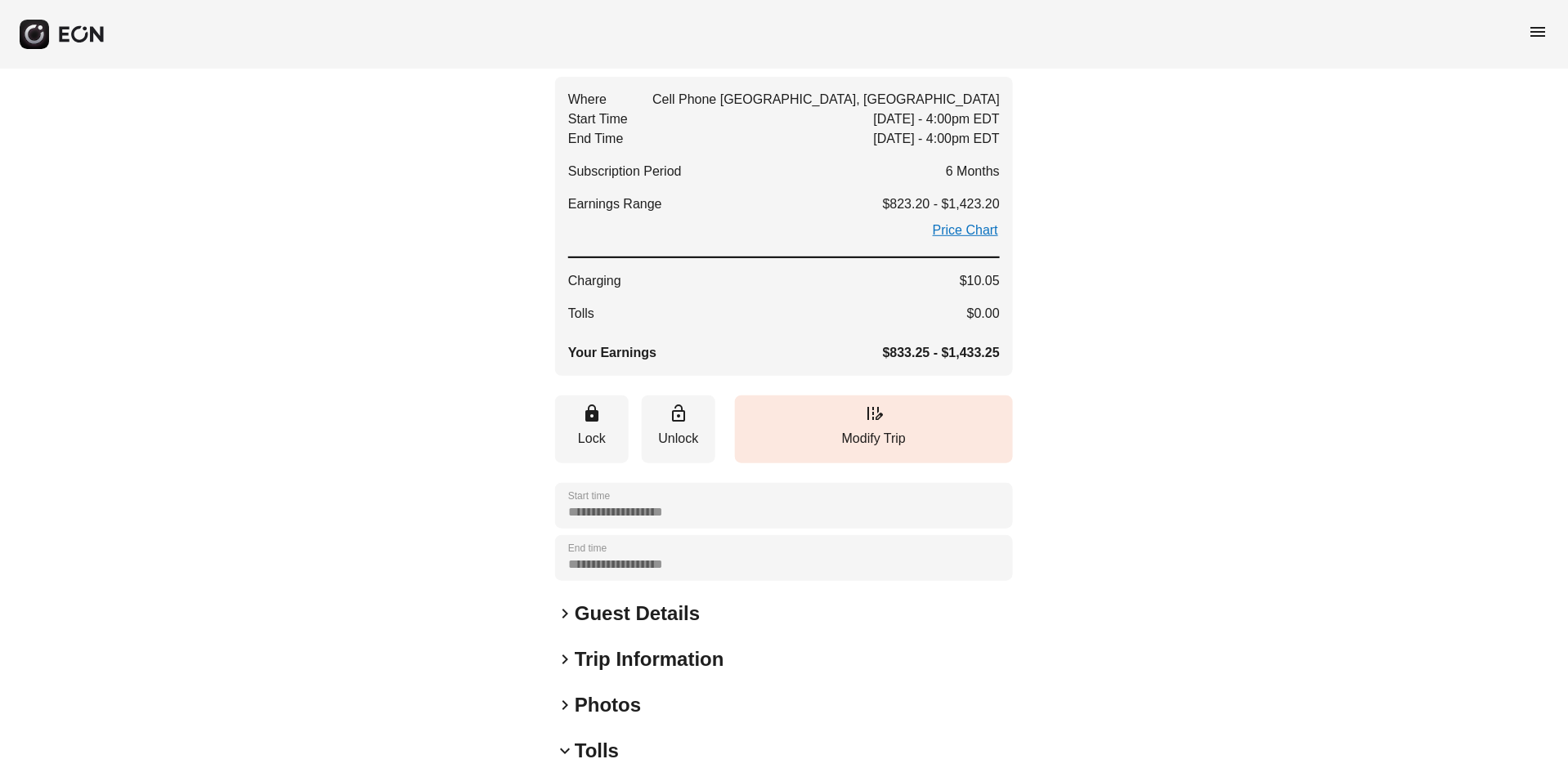
scroll to position [211, 0]
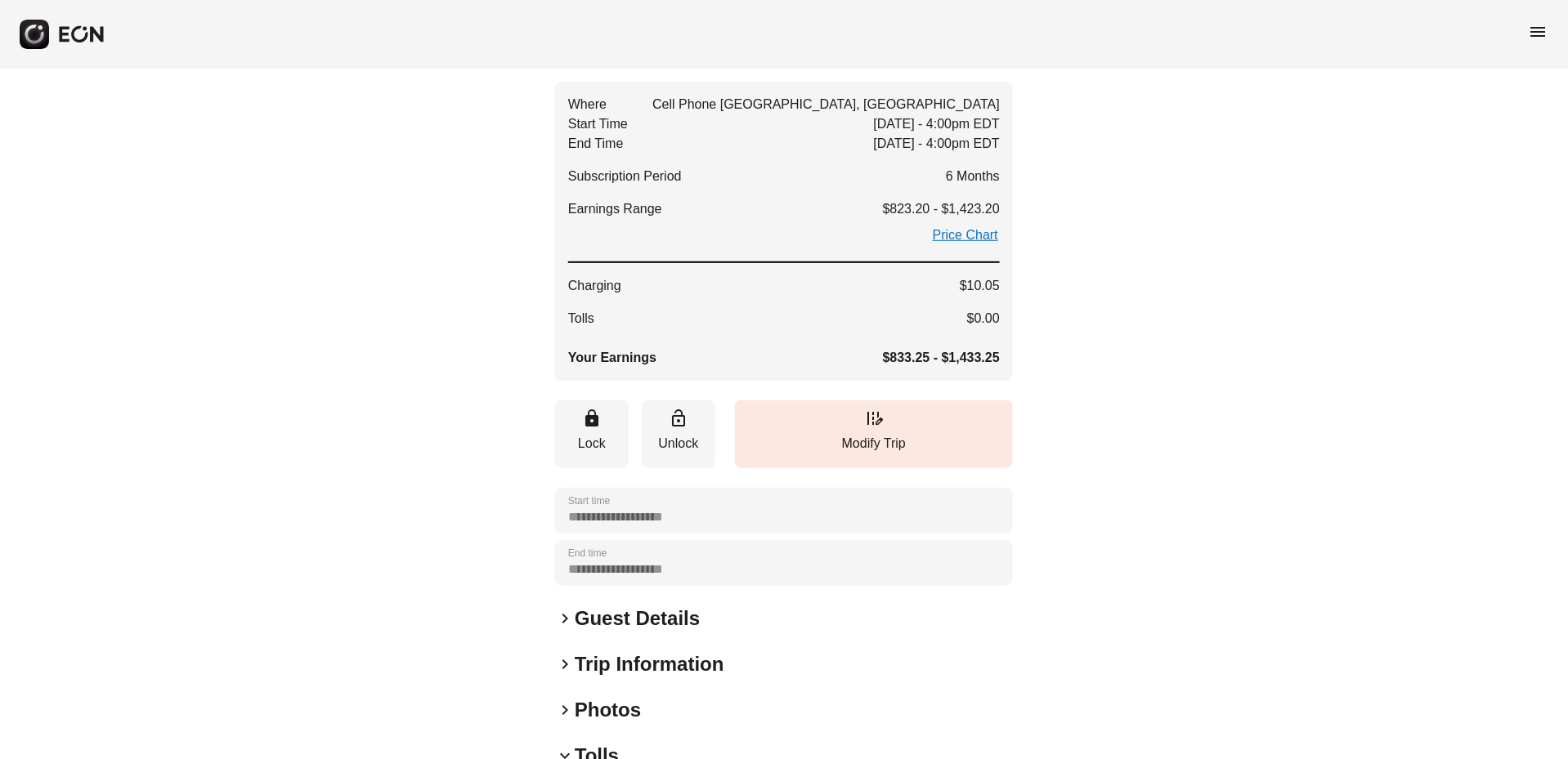
click at [566, 655] on span "keyboard_arrow_right" at bounding box center [565, 664] width 19 height 19
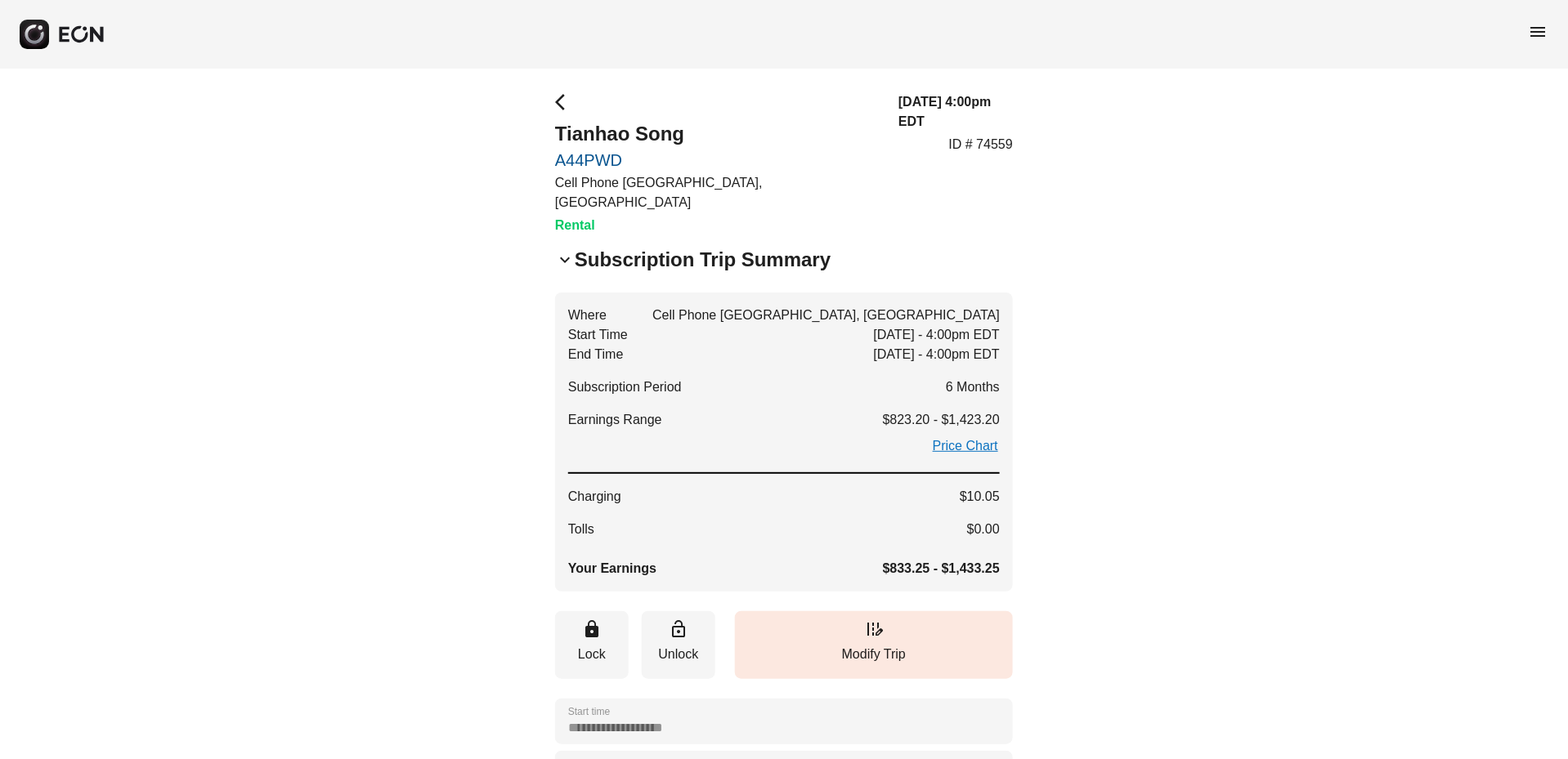
scroll to position [0, 0]
click at [53, 31] on button "button" at bounding box center [62, 34] width 86 height 30
